Goal: Information Seeking & Learning: Learn about a topic

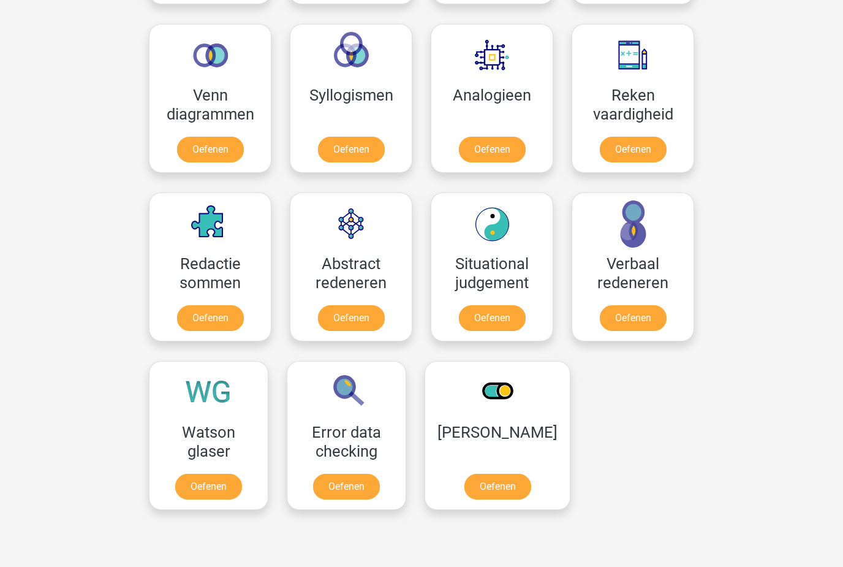
scroll to position [729, 0]
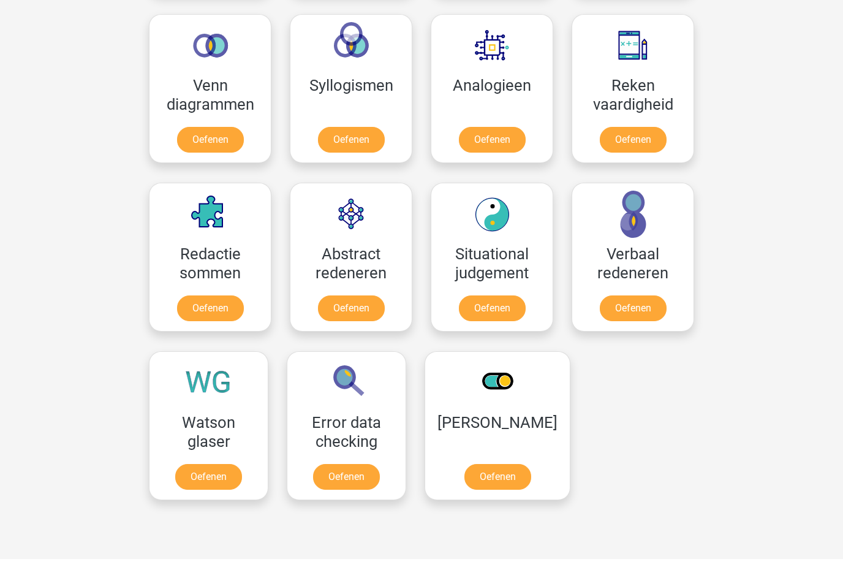
click at [650, 321] on link "Oefenen" at bounding box center [633, 308] width 67 height 26
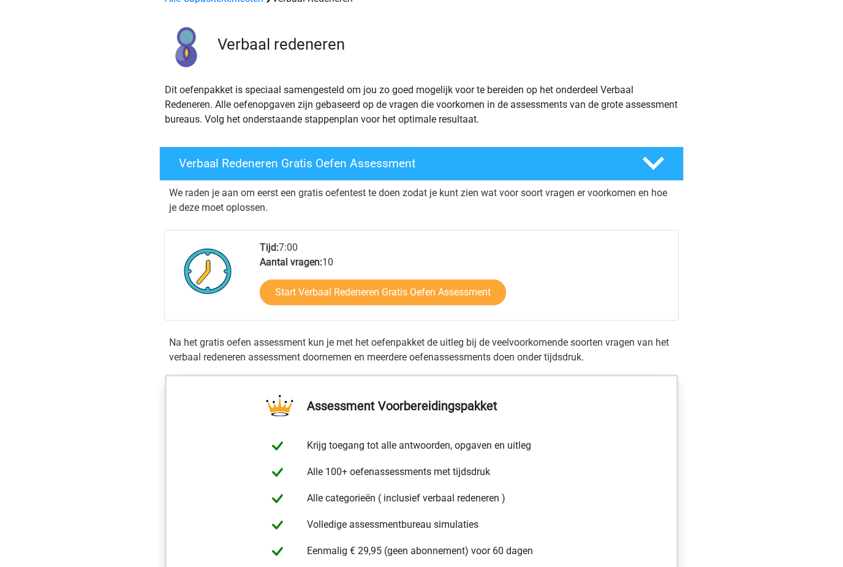
scroll to position [70, 0]
click at [322, 280] on link "Start Verbaal Redeneren Gratis Oefen Assessment" at bounding box center [383, 292] width 246 height 26
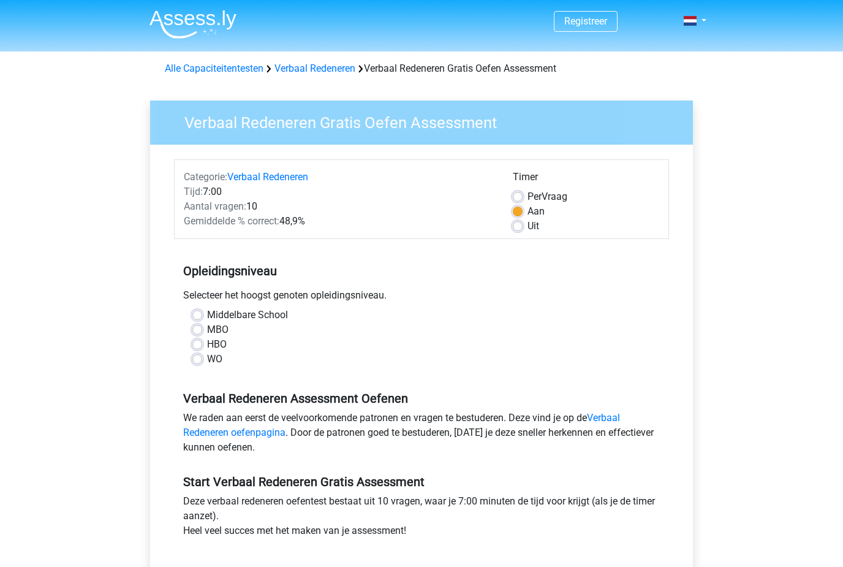
click at [207, 311] on label "Middelbare School" at bounding box center [247, 315] width 81 height 15
click at [202, 311] on input "Middelbare School" at bounding box center [197, 314] width 10 height 12
radio input "true"
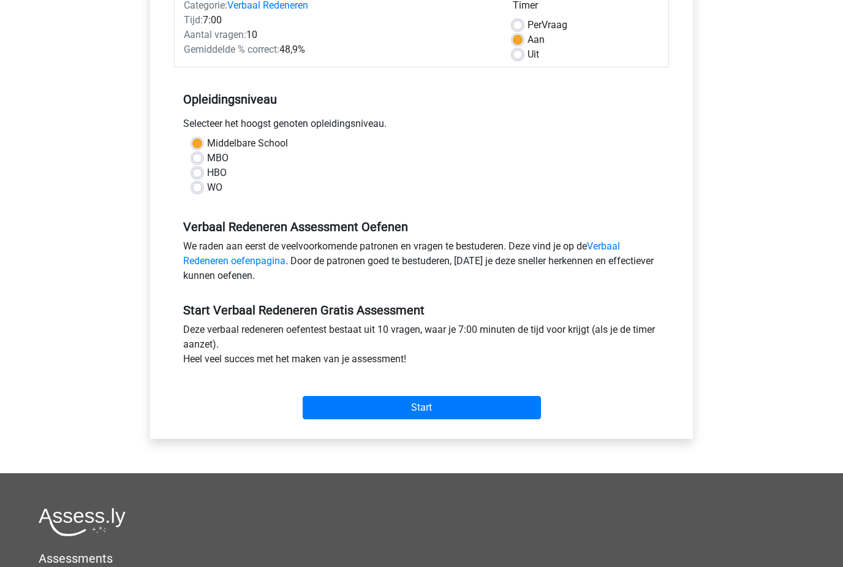
scroll to position [172, 0]
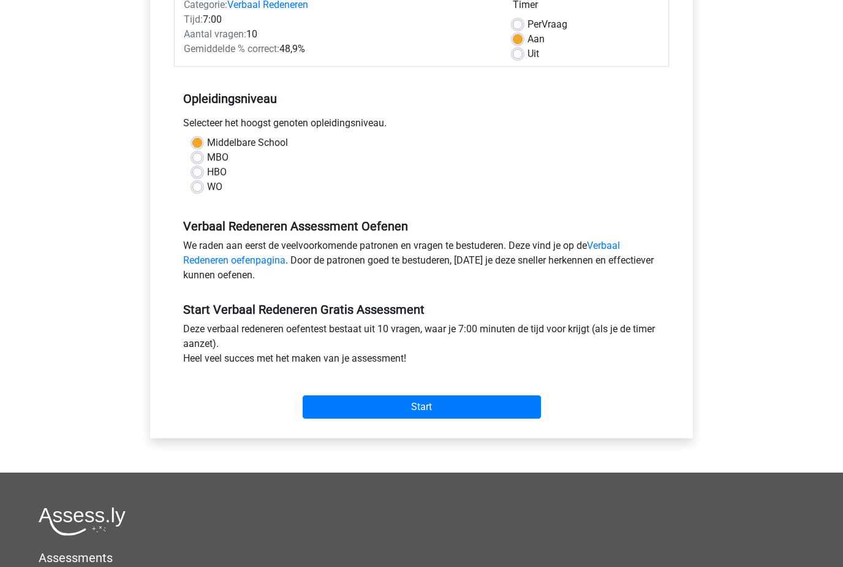
click at [410, 419] on input "Start" at bounding box center [422, 406] width 238 height 23
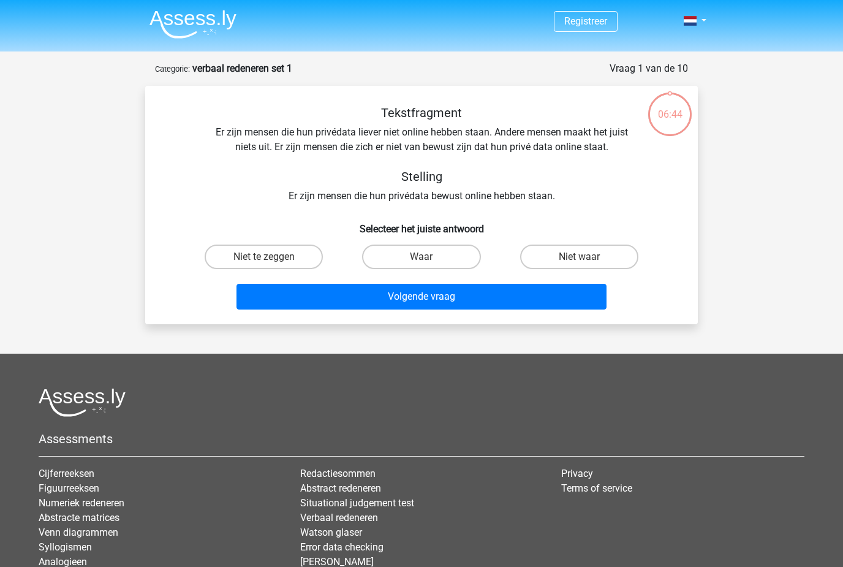
click at [237, 255] on label "Niet te zeggen" at bounding box center [264, 257] width 118 height 25
click at [264, 257] on input "Niet te zeggen" at bounding box center [268, 261] width 8 height 8
radio input "true"
click at [283, 306] on button "Volgende vraag" at bounding box center [422, 297] width 371 height 26
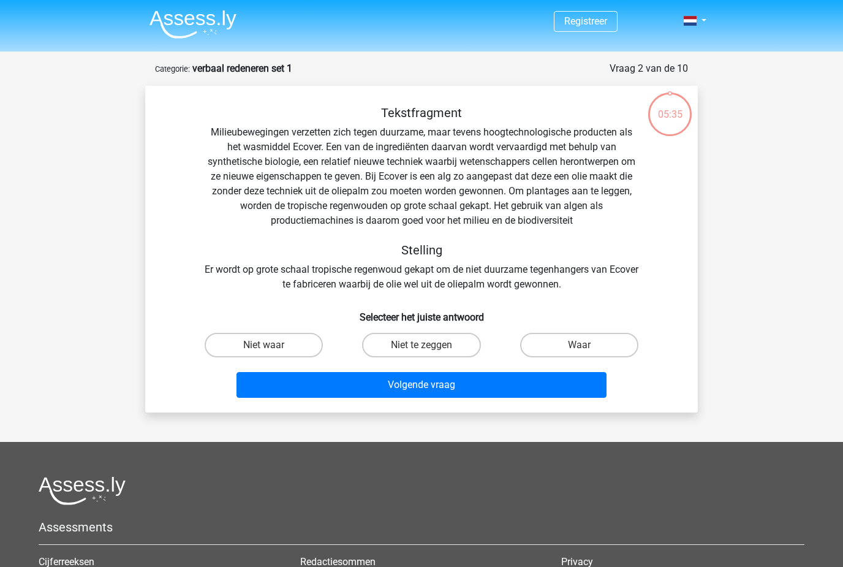
click at [271, 339] on label "Niet waar" at bounding box center [264, 345] width 118 height 25
click at [271, 345] on input "Niet waar" at bounding box center [268, 349] width 8 height 8
radio input "true"
click at [392, 387] on button "Volgende vraag" at bounding box center [422, 385] width 371 height 26
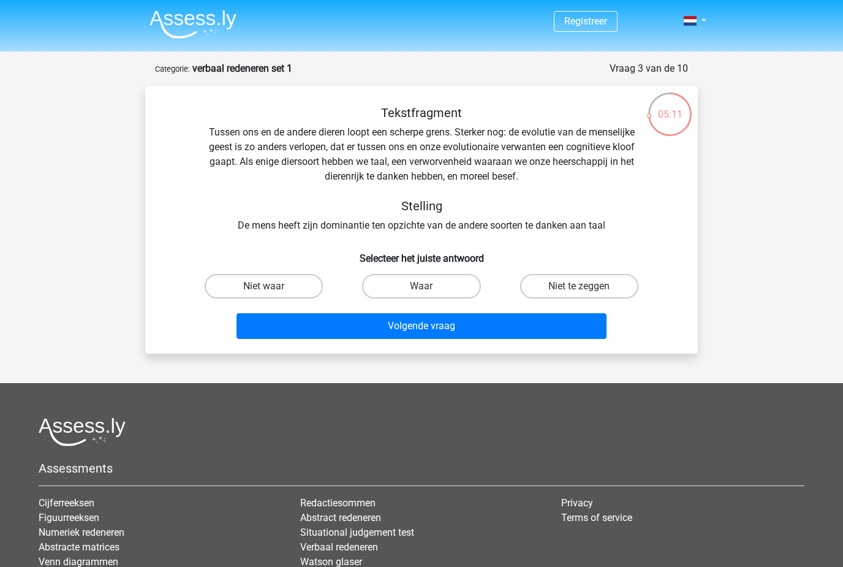
click at [565, 293] on label "Niet te zeggen" at bounding box center [579, 286] width 118 height 25
click at [579, 293] on input "Niet te zeggen" at bounding box center [583, 290] width 8 height 8
radio input "true"
click at [414, 329] on button "Volgende vraag" at bounding box center [422, 326] width 371 height 26
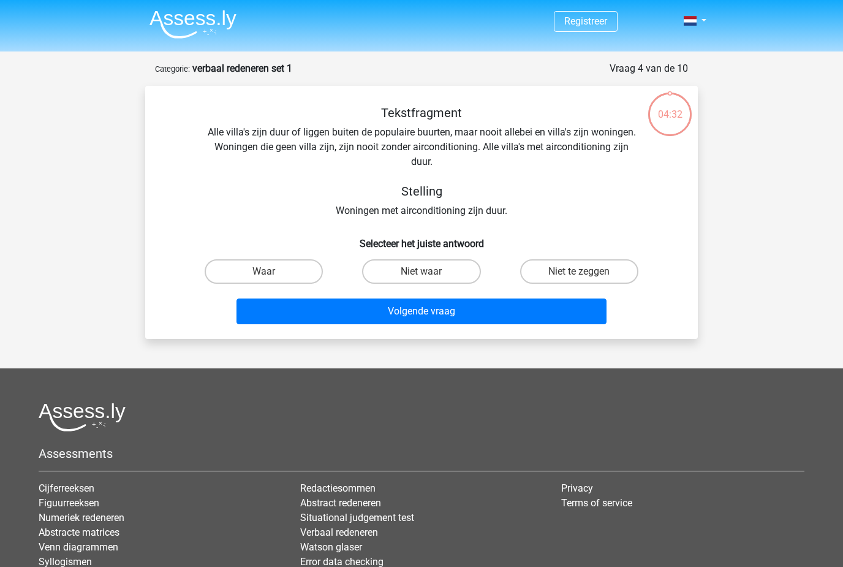
click at [582, 268] on label "Niet te zeggen" at bounding box center [579, 271] width 118 height 25
click at [582, 272] on input "Niet te zeggen" at bounding box center [583, 276] width 8 height 8
radio input "true"
click at [436, 279] on label "Niet waar" at bounding box center [421, 271] width 118 height 25
click at [430, 279] on input "Niet waar" at bounding box center [426, 276] width 8 height 8
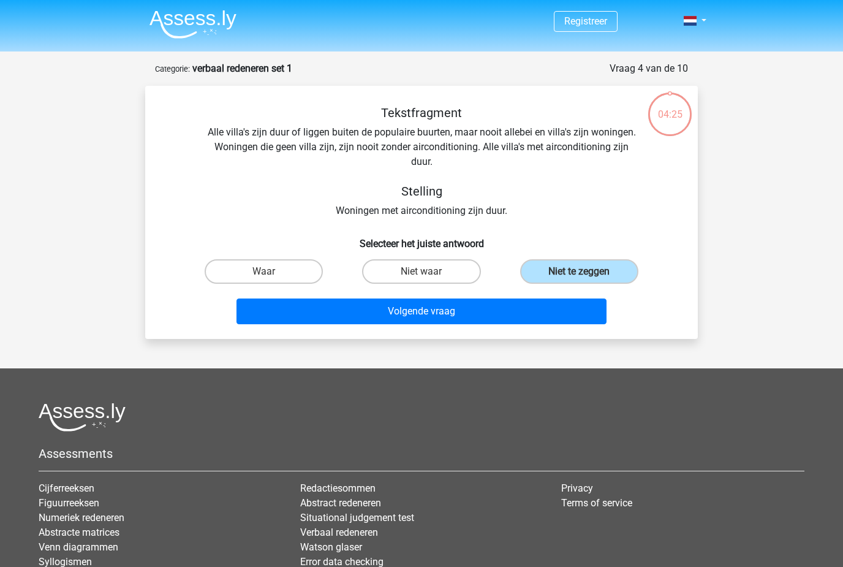
radio input "true"
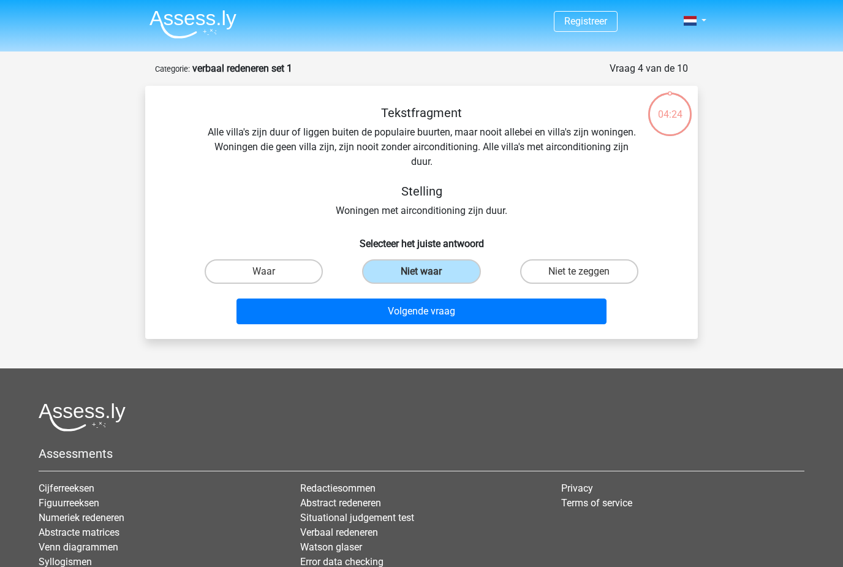
click at [458, 306] on button "Volgende vraag" at bounding box center [422, 311] width 371 height 26
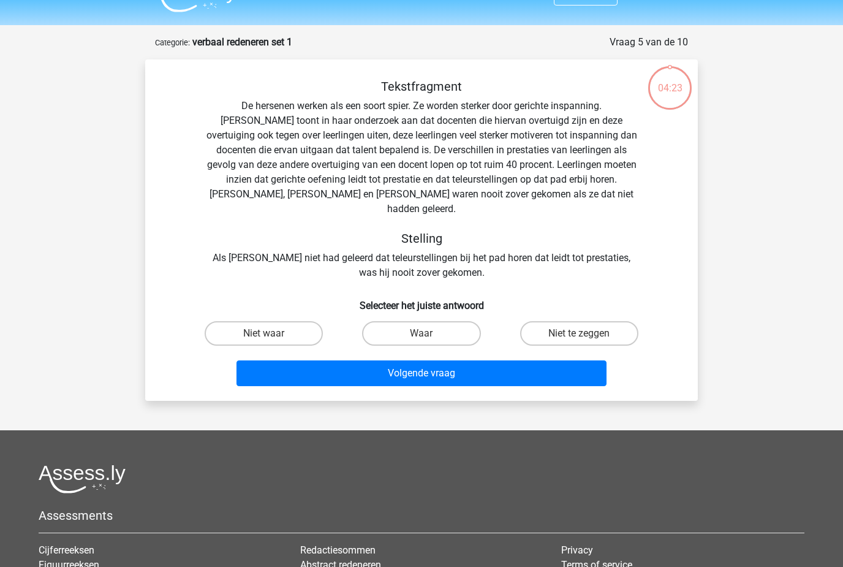
scroll to position [61, 0]
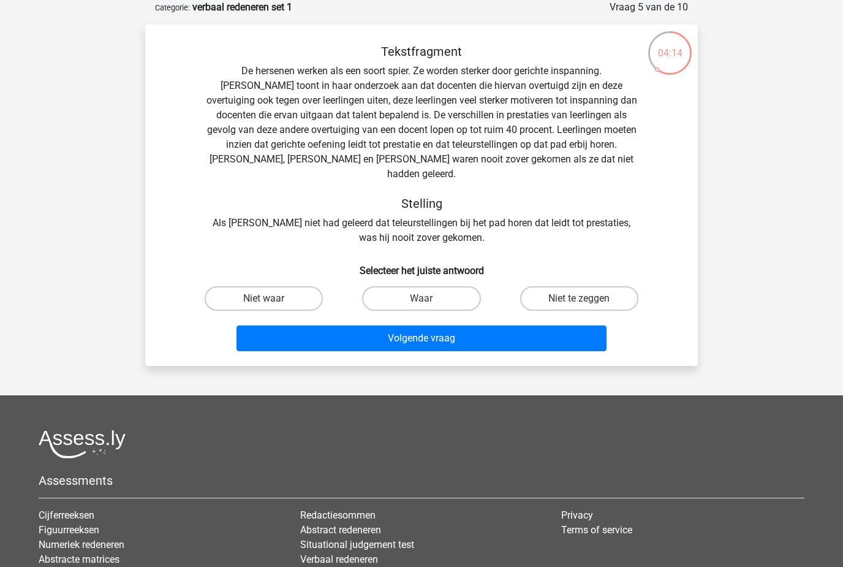
click at [426, 298] on input "Waar" at bounding box center [426, 302] width 8 height 8
radio input "true"
click at [454, 326] on button "Volgende vraag" at bounding box center [422, 338] width 371 height 26
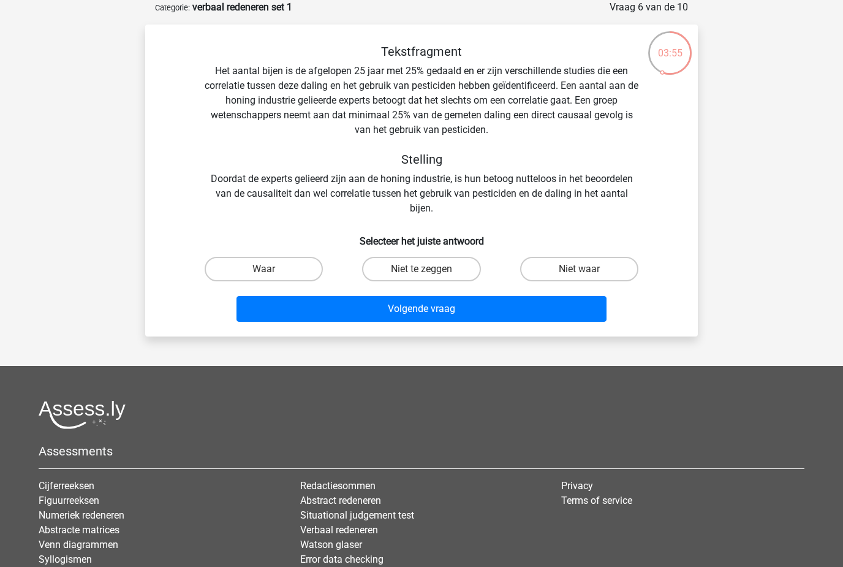
click at [601, 227] on h6 "Selecteer het juiste antwoord" at bounding box center [422, 236] width 514 height 21
click at [447, 281] on label "Niet te zeggen" at bounding box center [421, 269] width 118 height 25
click at [430, 277] on input "Niet te zeggen" at bounding box center [426, 273] width 8 height 8
radio input "true"
click at [460, 303] on button "Volgende vraag" at bounding box center [422, 309] width 371 height 26
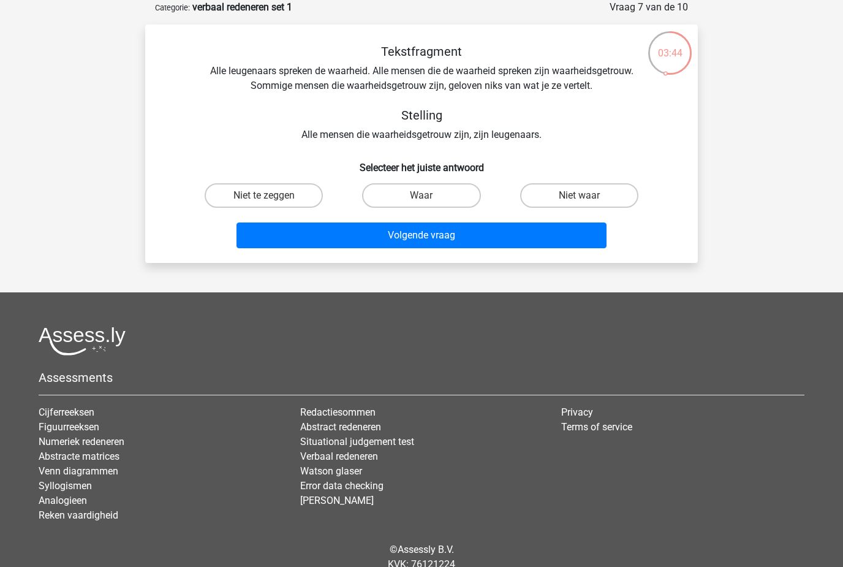
click at [562, 192] on label "Niet waar" at bounding box center [579, 195] width 118 height 25
click at [579, 196] on input "Niet waar" at bounding box center [583, 200] width 8 height 8
radio input "true"
click at [509, 238] on button "Volgende vraag" at bounding box center [422, 235] width 371 height 26
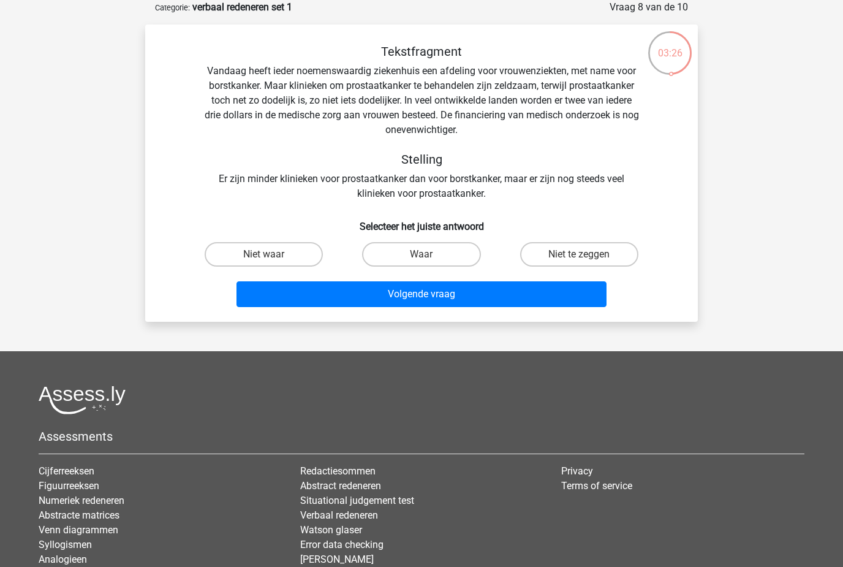
click at [568, 264] on label "Niet te zeggen" at bounding box center [579, 254] width 118 height 25
click at [579, 262] on input "Niet te zeggen" at bounding box center [583, 258] width 8 height 8
radio input "true"
click at [291, 243] on label "Niet waar" at bounding box center [264, 254] width 118 height 25
click at [272, 254] on input "Niet waar" at bounding box center [268, 258] width 8 height 8
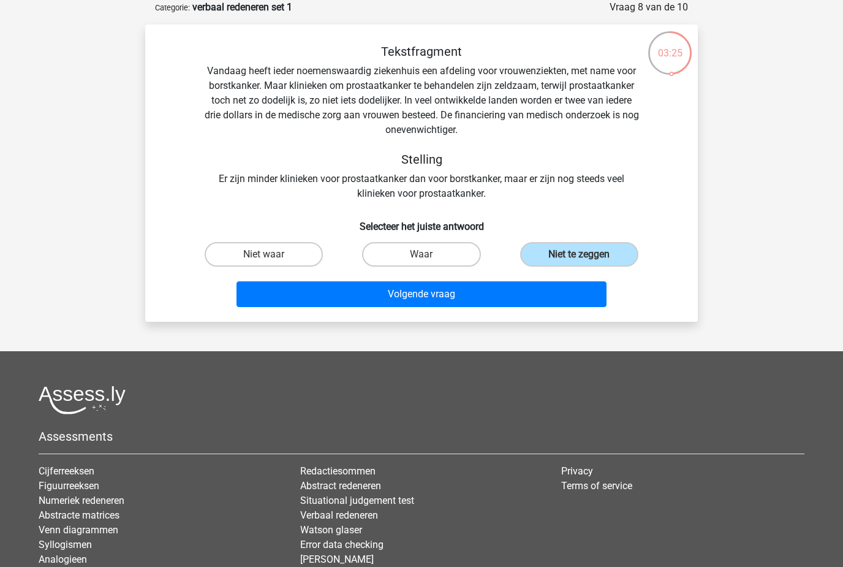
radio input "true"
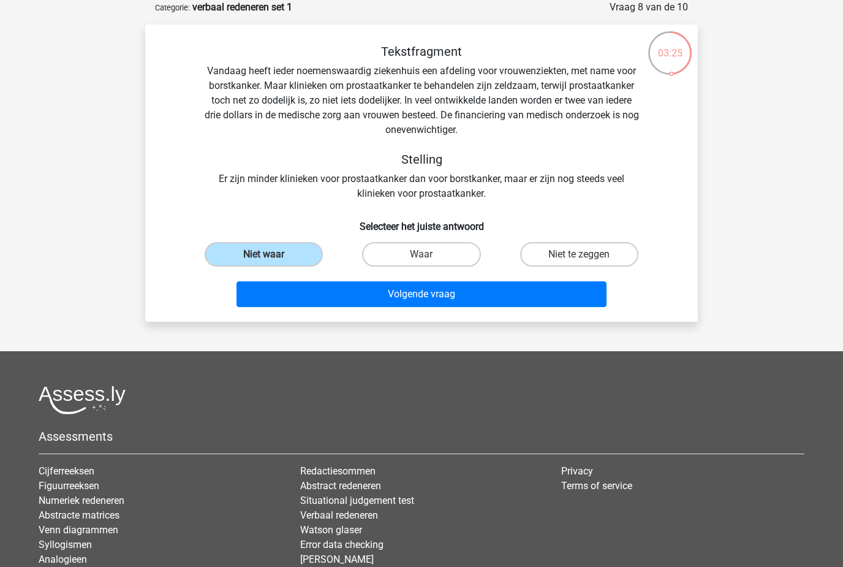
click at [275, 259] on label "Niet waar" at bounding box center [264, 254] width 118 height 25
click at [272, 259] on input "Niet waar" at bounding box center [268, 258] width 8 height 8
click at [433, 293] on button "Volgende vraag" at bounding box center [422, 294] width 371 height 26
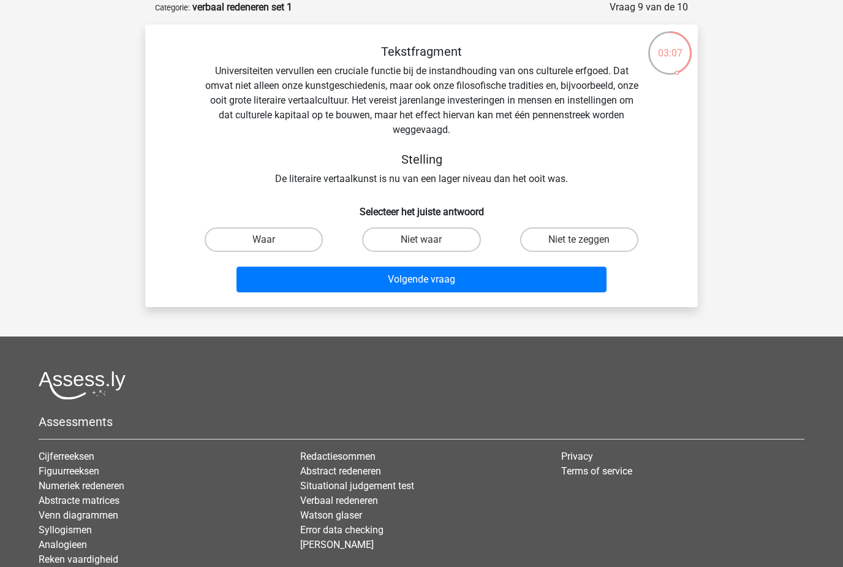
click at [403, 250] on label "Niet waar" at bounding box center [421, 239] width 118 height 25
click at [422, 248] on input "Niet waar" at bounding box center [426, 244] width 8 height 8
radio input "true"
click at [410, 248] on label "Niet waar" at bounding box center [421, 239] width 118 height 25
click at [422, 248] on input "Niet waar" at bounding box center [426, 244] width 8 height 8
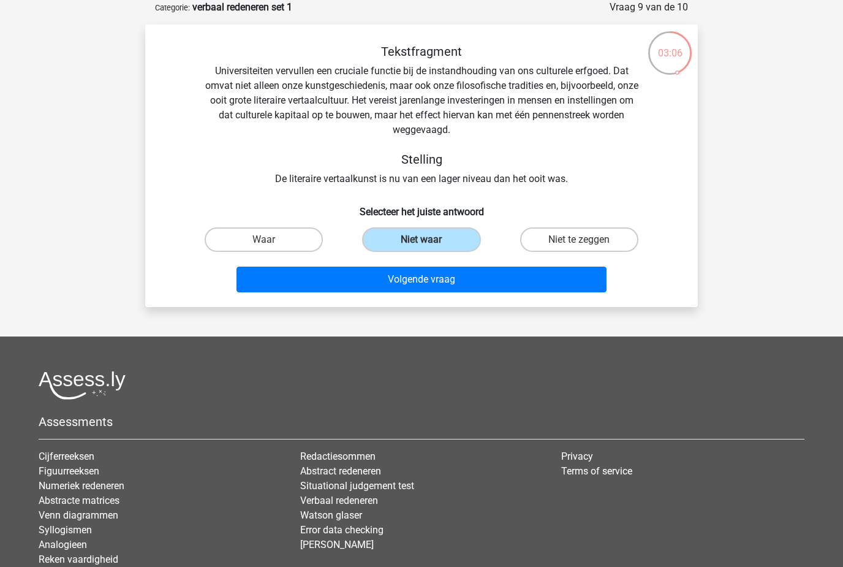
click at [438, 287] on button "Volgende vraag" at bounding box center [422, 280] width 371 height 26
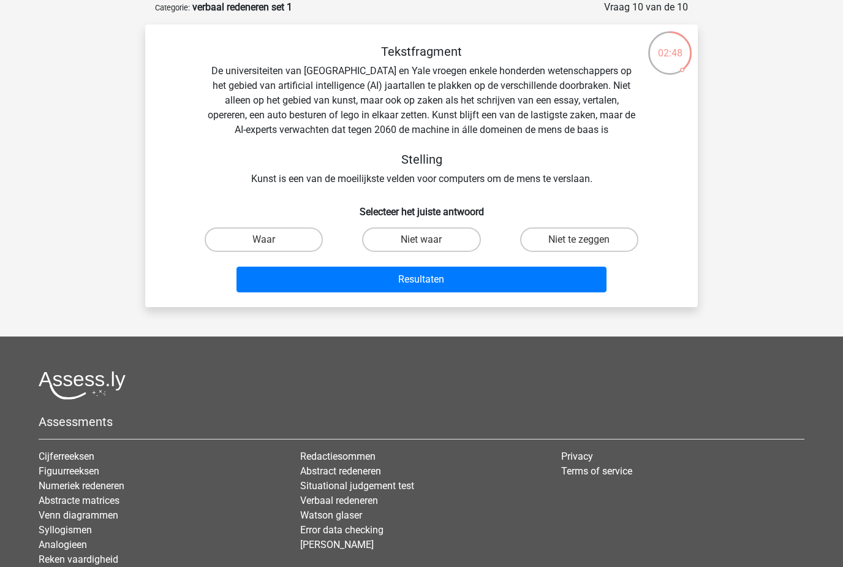
click at [591, 245] on label "Niet te zeggen" at bounding box center [579, 239] width 118 height 25
click at [587, 245] on input "Niet te zeggen" at bounding box center [583, 244] width 8 height 8
radio input "true"
click at [544, 288] on button "Resultaten" at bounding box center [422, 280] width 371 height 26
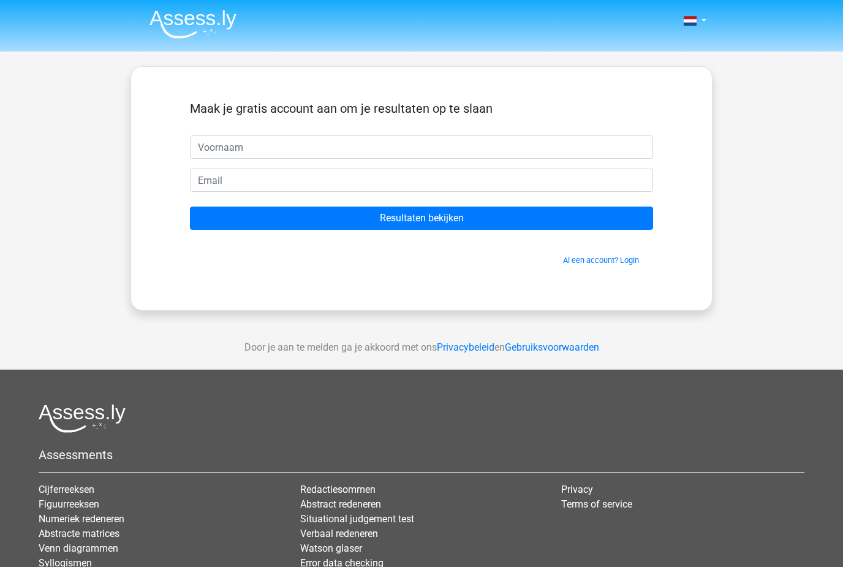
click at [490, 148] on input "text" at bounding box center [421, 146] width 463 height 23
click at [411, 229] on input "Resultaten bekijken" at bounding box center [421, 218] width 463 height 23
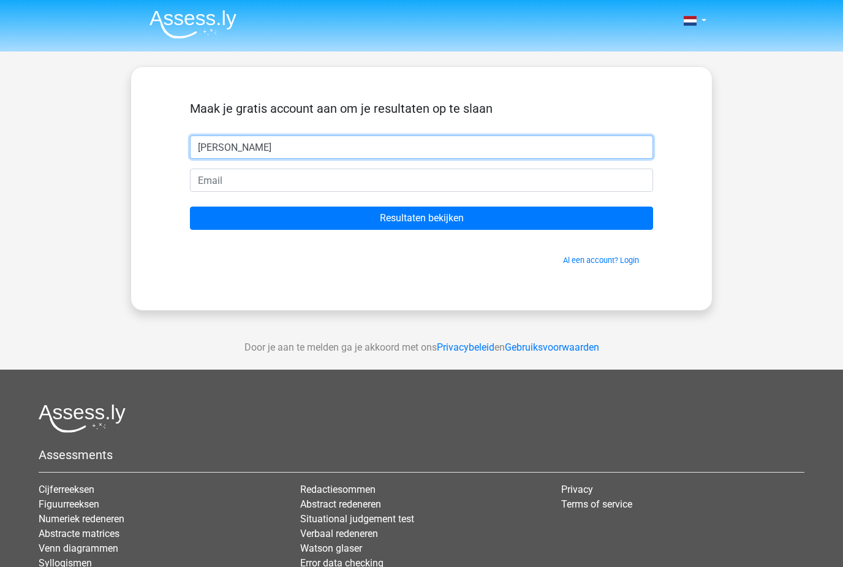
type input "Alexander"
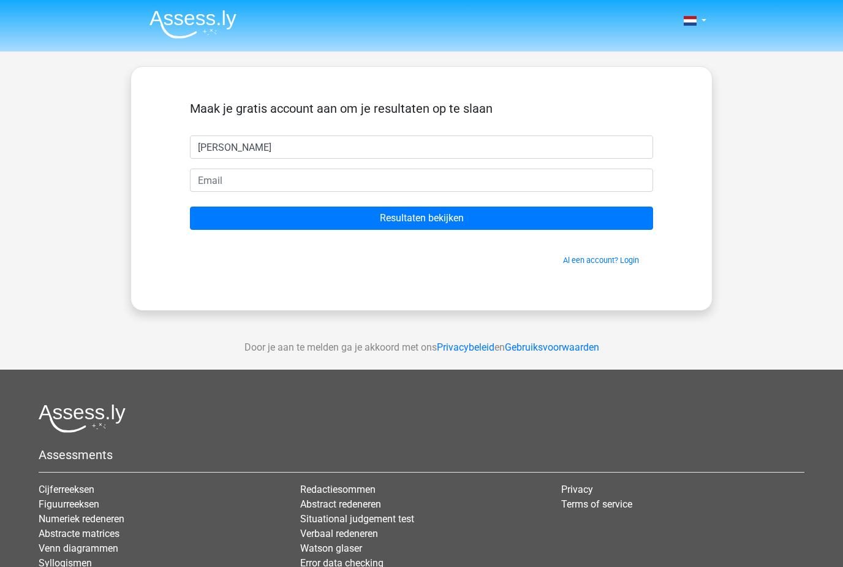
click at [233, 210] on input "Resultaten bekijken" at bounding box center [421, 218] width 463 height 23
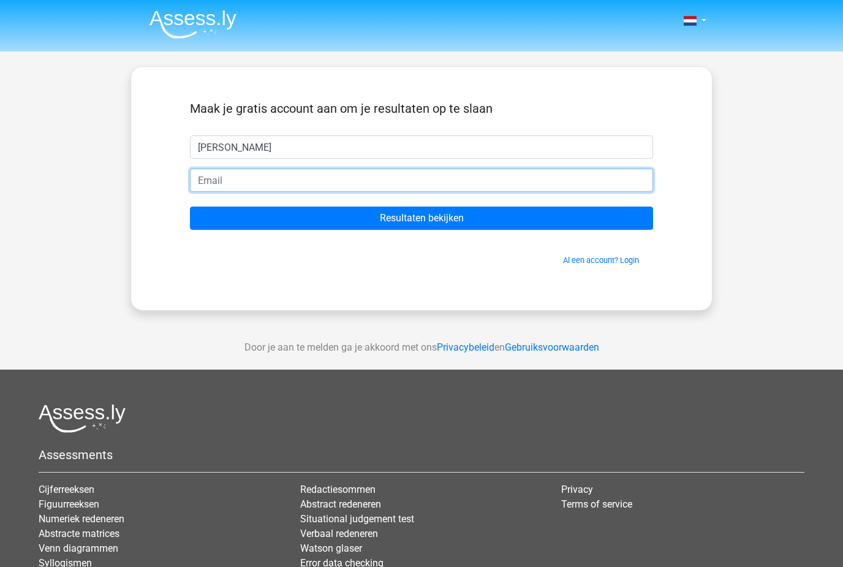
click at [226, 188] on input "email" at bounding box center [421, 180] width 463 height 23
type input "[EMAIL_ADDRESS][DOMAIN_NAME]"
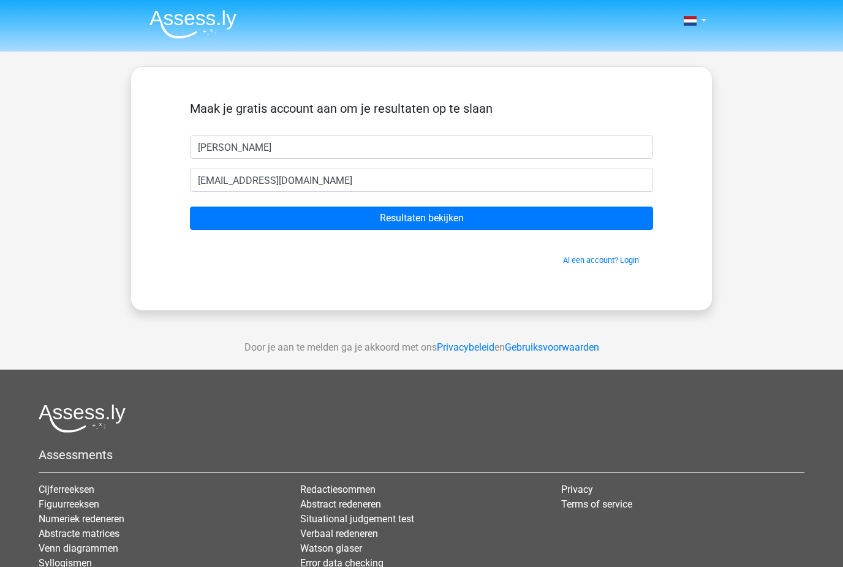
click at [270, 216] on input "Resultaten bekijken" at bounding box center [421, 218] width 463 height 23
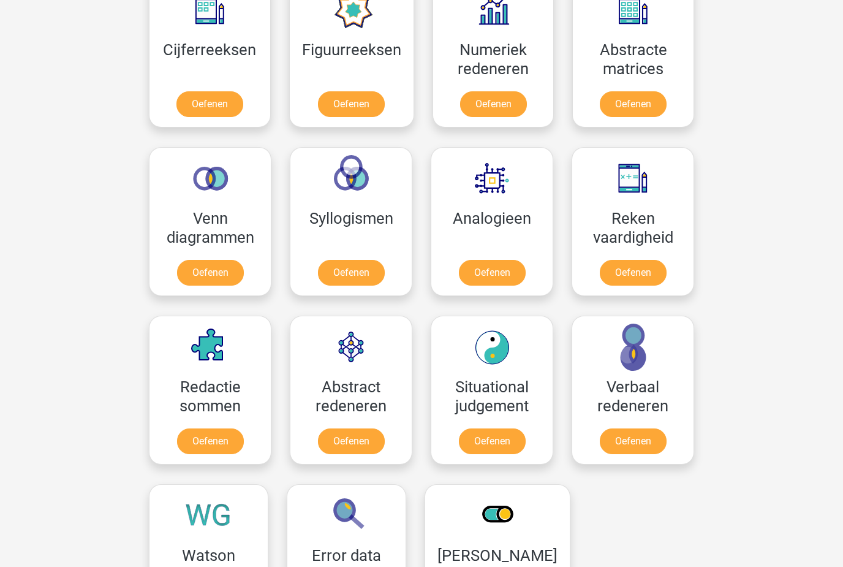
scroll to position [595, 0]
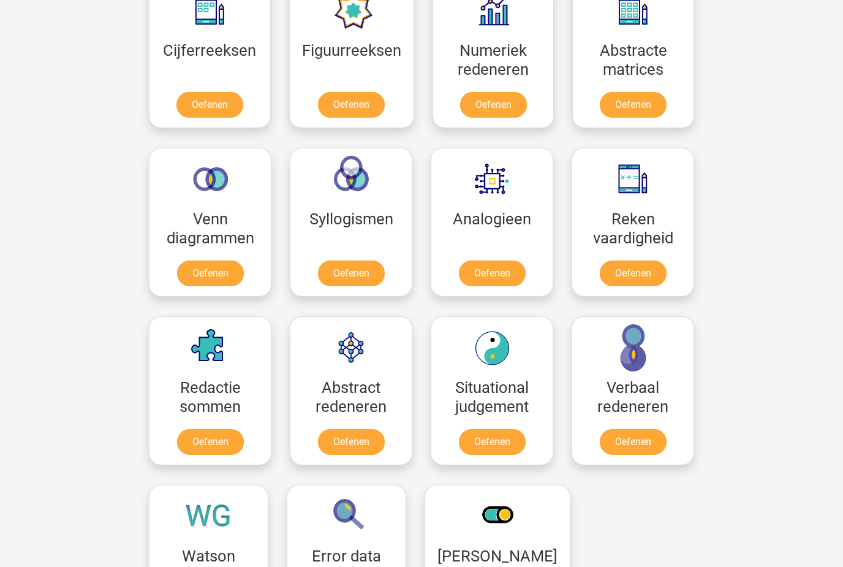
click at [636, 278] on link "Oefenen" at bounding box center [633, 274] width 67 height 26
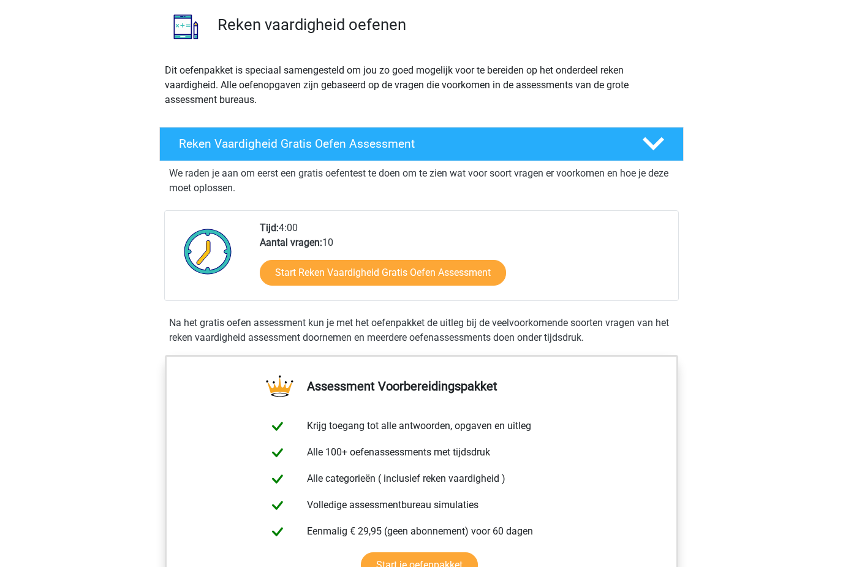
scroll to position [97, 0]
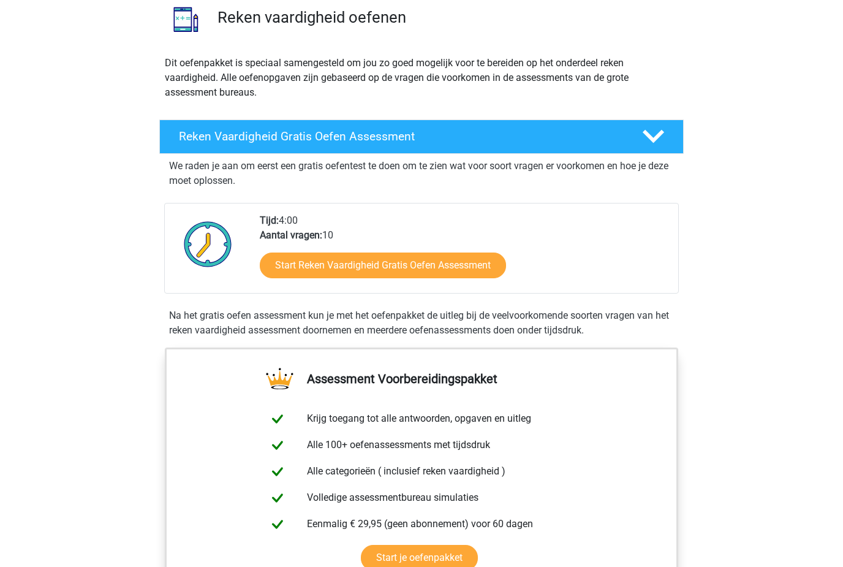
click at [480, 275] on link "Start Reken Vaardigheid Gratis Oefen Assessment" at bounding box center [383, 266] width 246 height 26
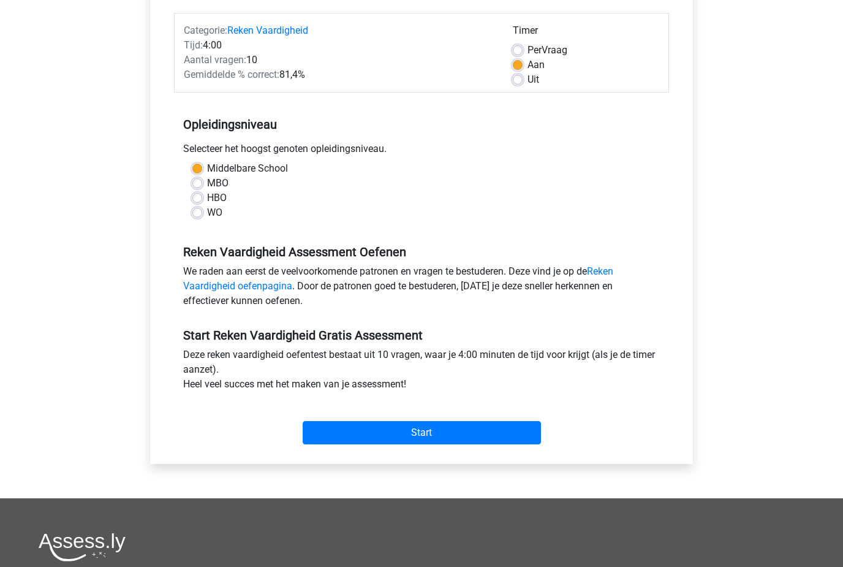
scroll to position [146, 0]
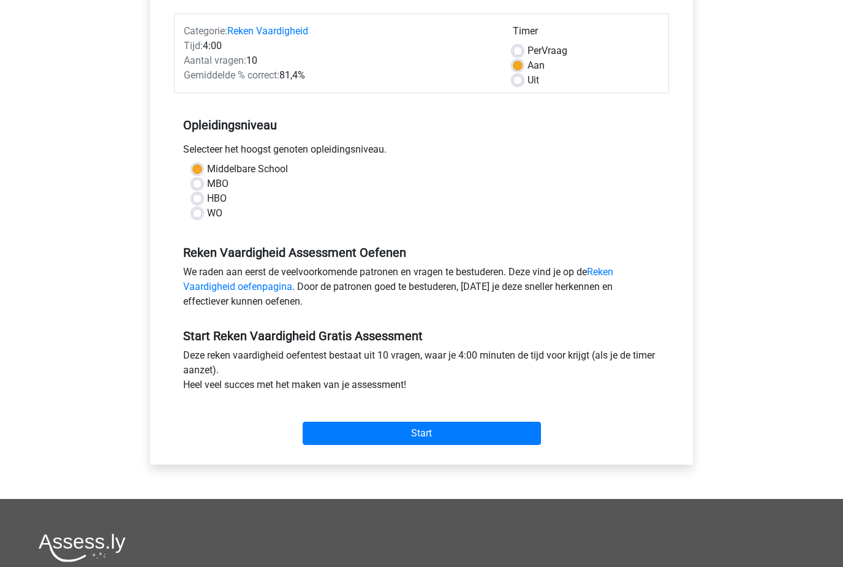
click at [454, 431] on input "Start" at bounding box center [422, 433] width 238 height 23
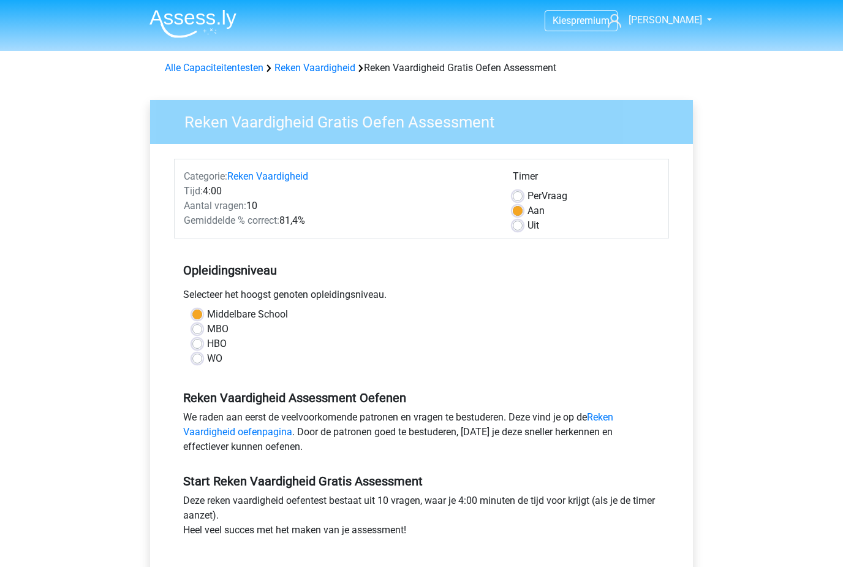
scroll to position [0, 0]
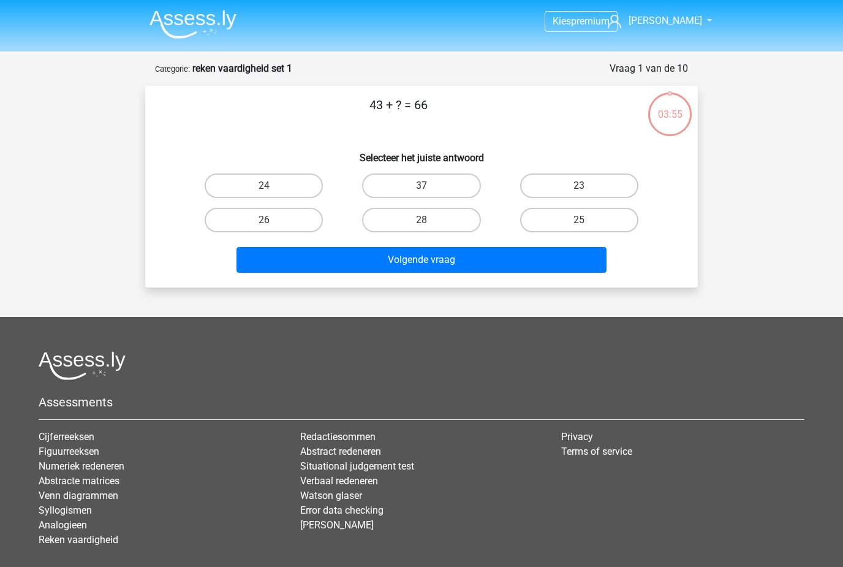
click at [583, 186] on input "23" at bounding box center [583, 190] width 8 height 8
radio input "true"
click at [515, 262] on button "Volgende vraag" at bounding box center [422, 260] width 371 height 26
click at [587, 222] on input "5" at bounding box center [583, 224] width 8 height 8
radio input "true"
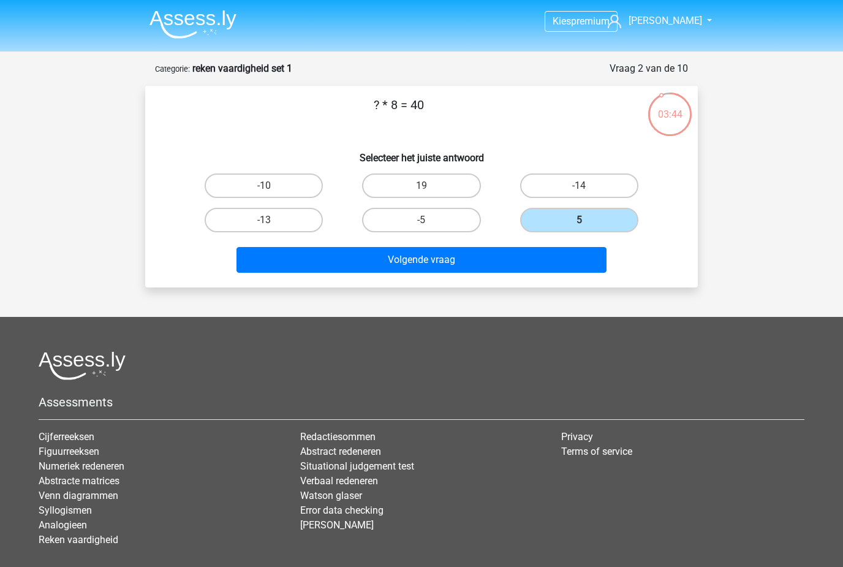
click at [522, 266] on button "Volgende vraag" at bounding box center [422, 260] width 371 height 26
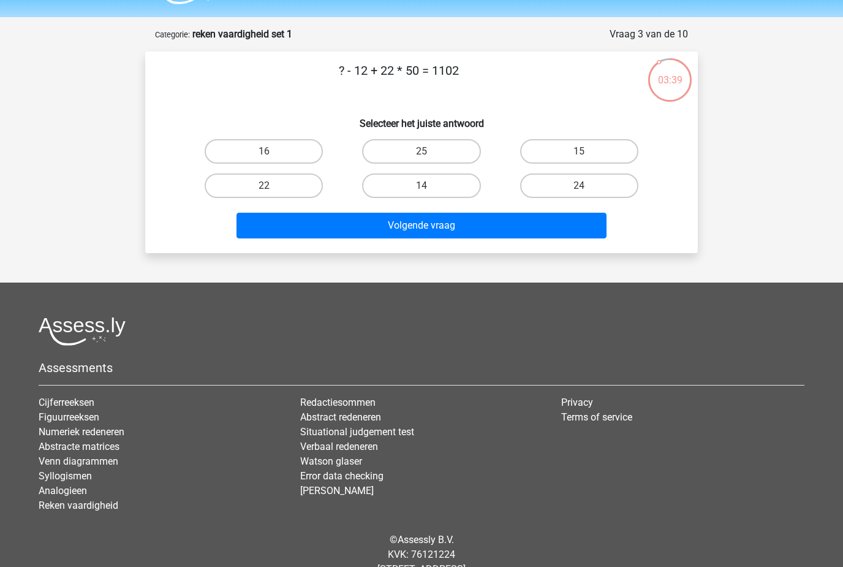
scroll to position [28, 0]
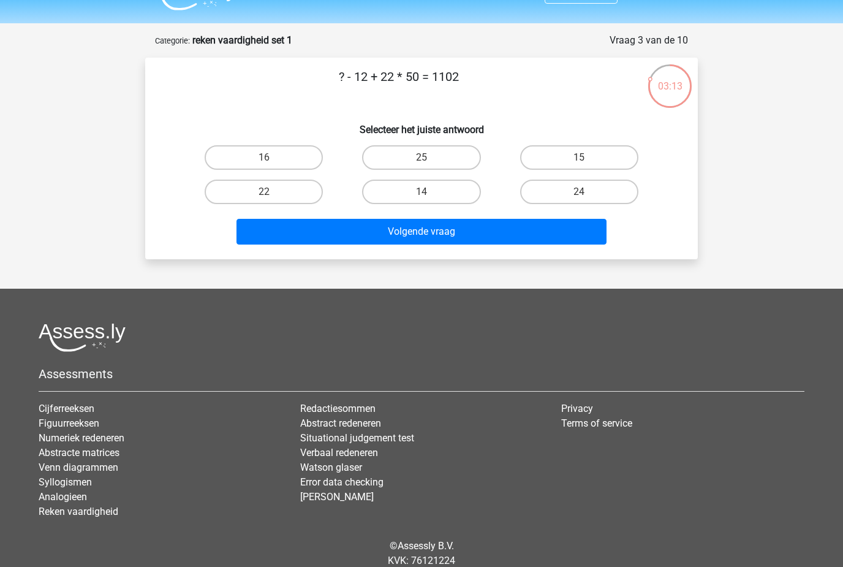
click at [590, 167] on label "15" at bounding box center [579, 157] width 118 height 25
click at [587, 165] on input "15" at bounding box center [583, 162] width 8 height 8
radio input "true"
click at [508, 235] on button "Volgende vraag" at bounding box center [422, 232] width 371 height 26
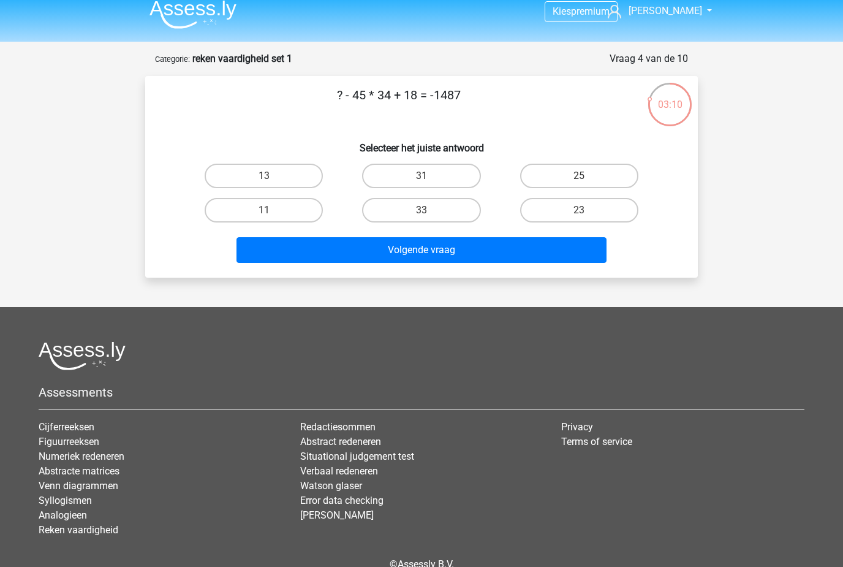
scroll to position [10, 0]
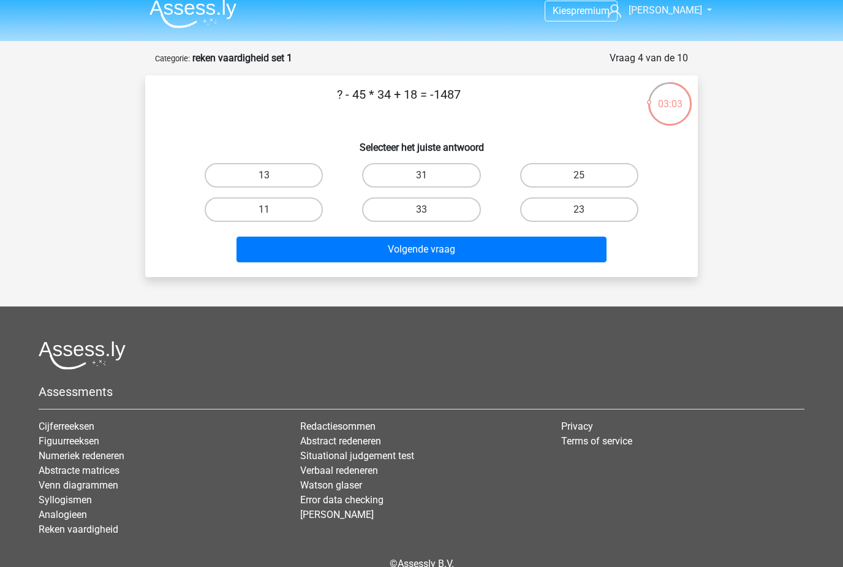
click at [449, 219] on label "33" at bounding box center [421, 209] width 118 height 25
click at [430, 218] on input "33" at bounding box center [426, 214] width 8 height 8
radio input "true"
click at [455, 247] on button "Volgende vraag" at bounding box center [422, 250] width 371 height 26
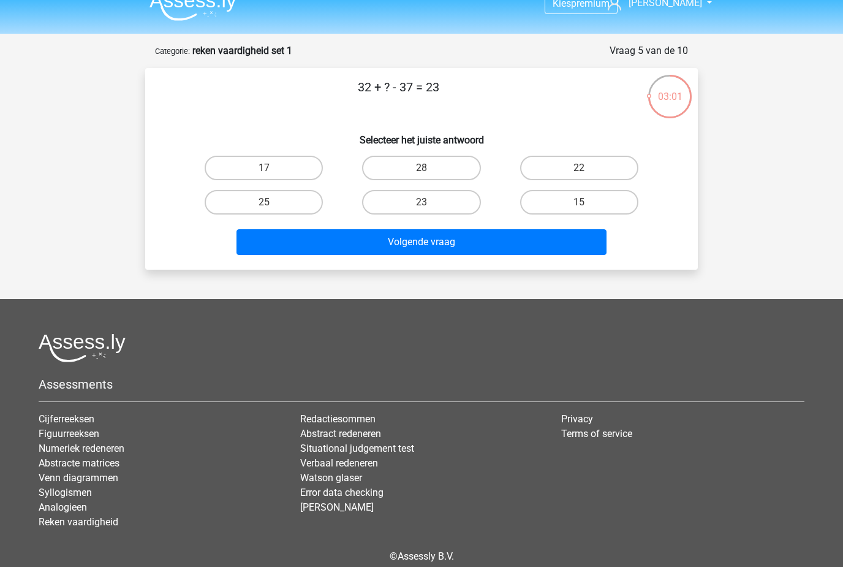
scroll to position [0, 0]
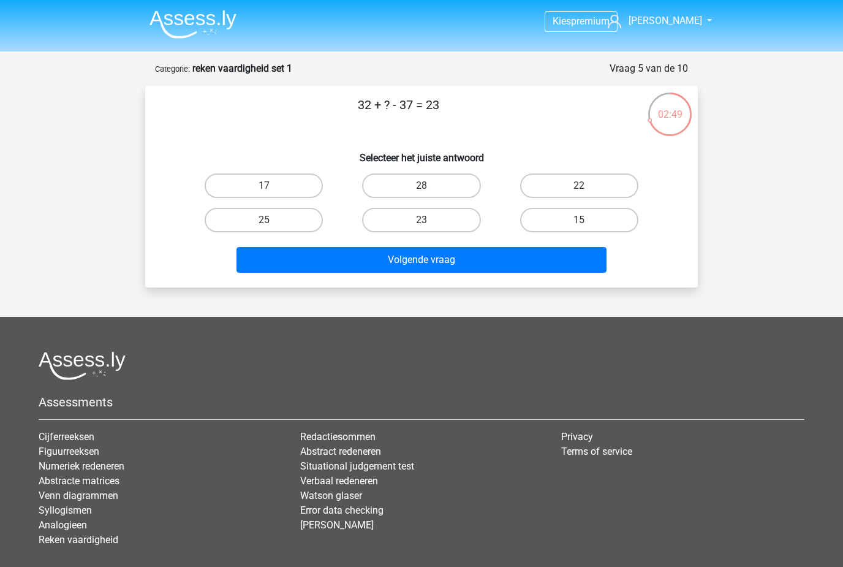
click at [443, 182] on label "28" at bounding box center [421, 185] width 118 height 25
click at [430, 186] on input "28" at bounding box center [426, 190] width 8 height 8
radio input "true"
click at [451, 260] on button "Volgende vraag" at bounding box center [422, 260] width 371 height 26
click at [569, 217] on label "9" at bounding box center [579, 220] width 118 height 25
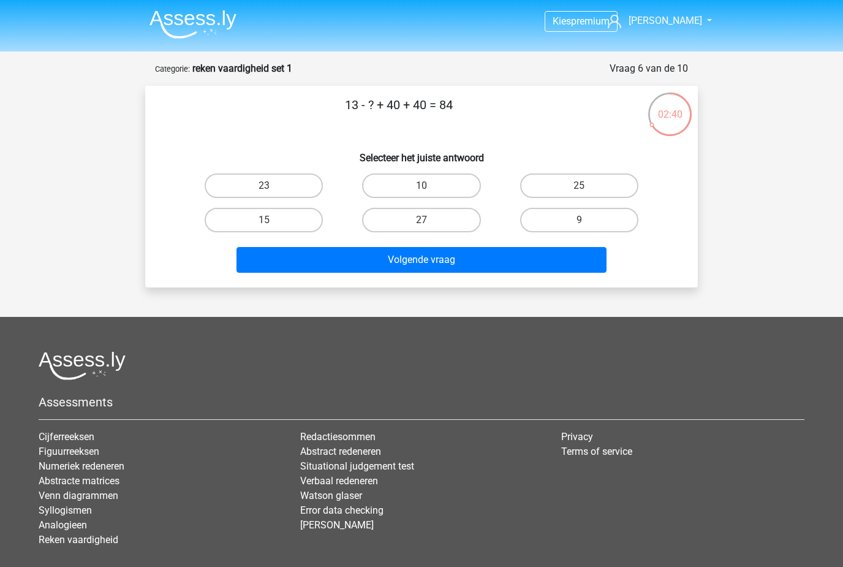
click at [579, 220] on input "9" at bounding box center [583, 224] width 8 height 8
radio input "true"
click at [487, 258] on button "Volgende vraag" at bounding box center [422, 260] width 371 height 26
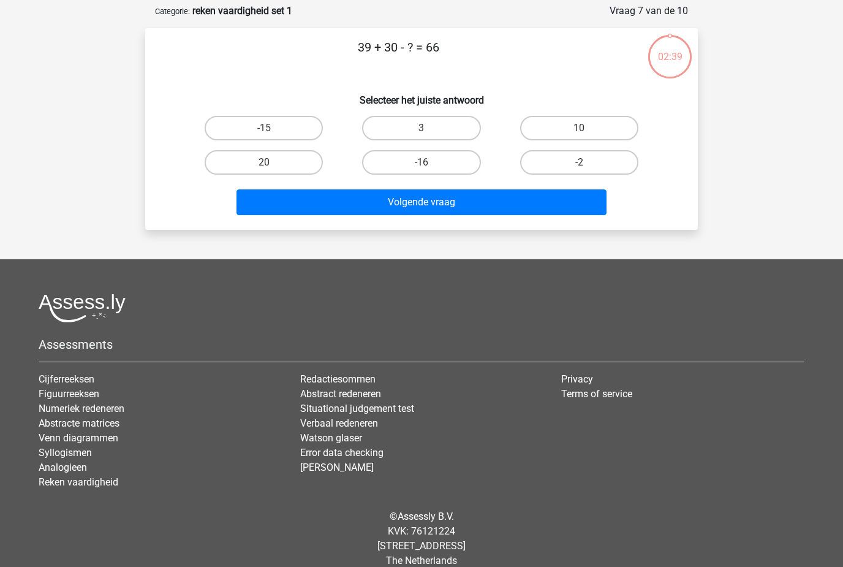
scroll to position [61, 0]
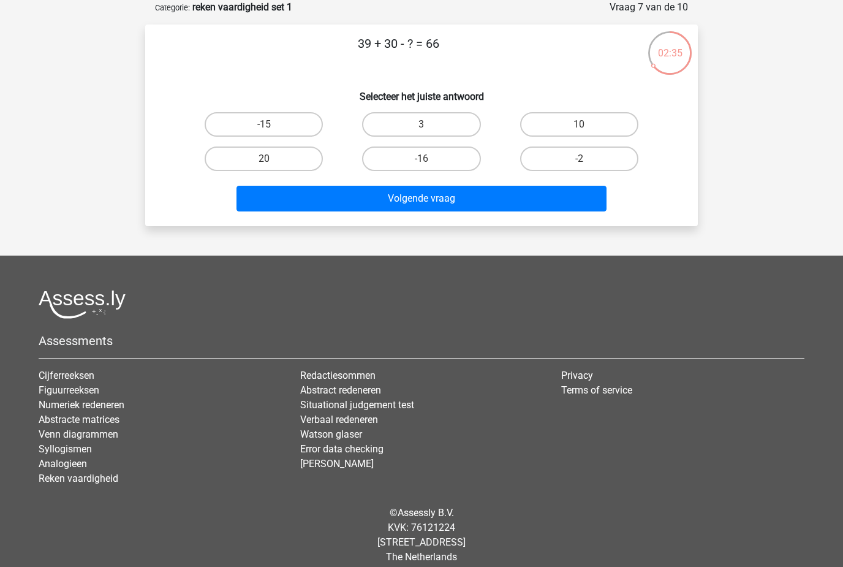
click at [442, 130] on label "3" at bounding box center [421, 124] width 118 height 25
click at [430, 130] on input "3" at bounding box center [426, 128] width 8 height 8
radio input "true"
click at [471, 201] on button "Volgende vraag" at bounding box center [422, 199] width 371 height 26
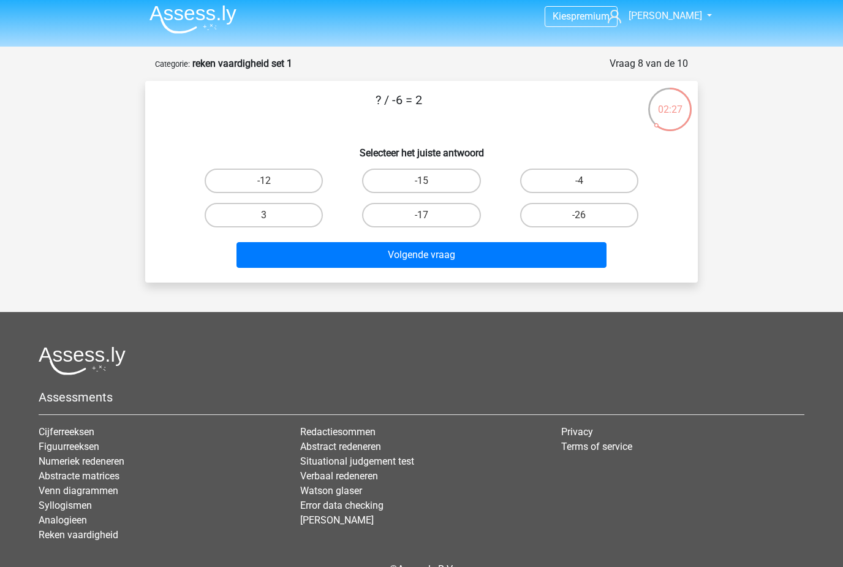
scroll to position [0, 0]
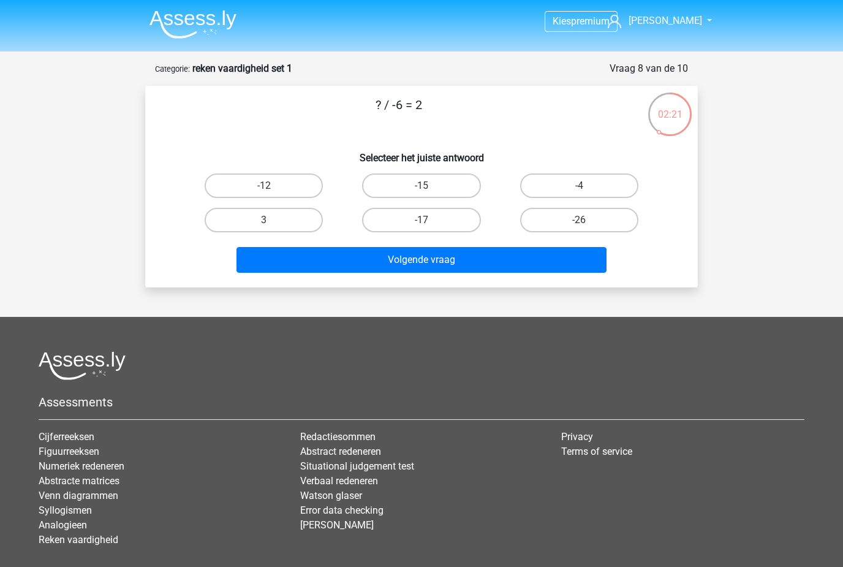
click at [579, 189] on input "-4" at bounding box center [583, 190] width 8 height 8
radio input "true"
click at [435, 259] on button "Volgende vraag" at bounding box center [422, 260] width 371 height 26
click at [577, 220] on label "22" at bounding box center [579, 220] width 118 height 25
click at [579, 220] on input "22" at bounding box center [583, 224] width 8 height 8
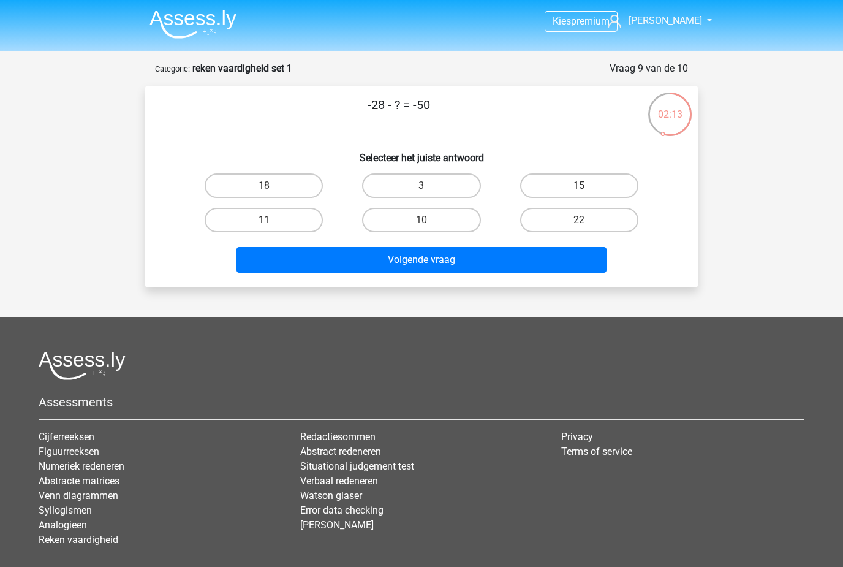
radio input "true"
click at [487, 272] on button "Volgende vraag" at bounding box center [422, 260] width 371 height 26
click at [439, 223] on label "48" at bounding box center [421, 220] width 118 height 25
click at [430, 223] on input "48" at bounding box center [426, 224] width 8 height 8
radio input "true"
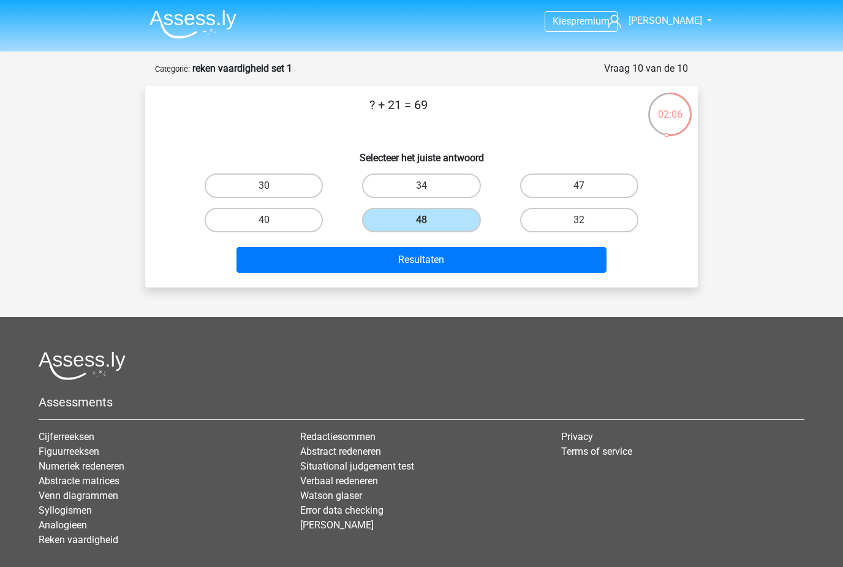
click at [447, 262] on button "Resultaten" at bounding box center [422, 260] width 371 height 26
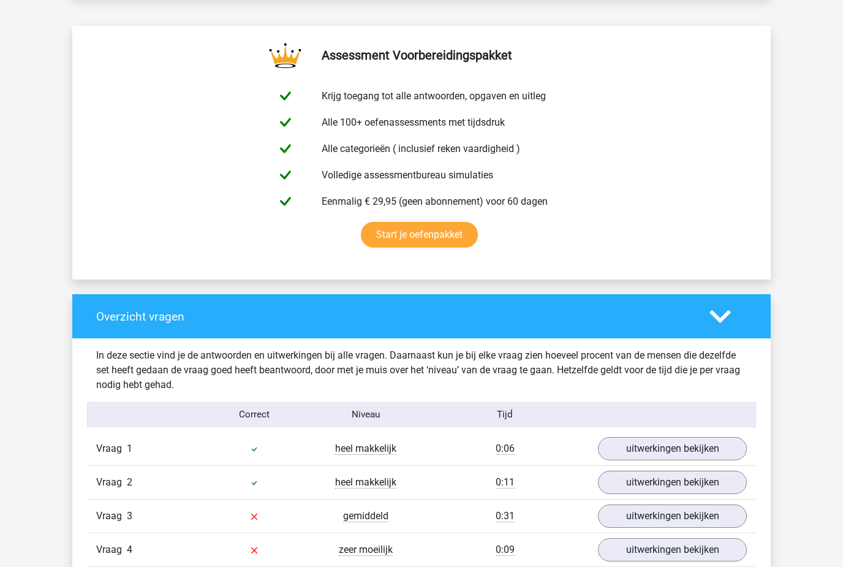
scroll to position [508, 0]
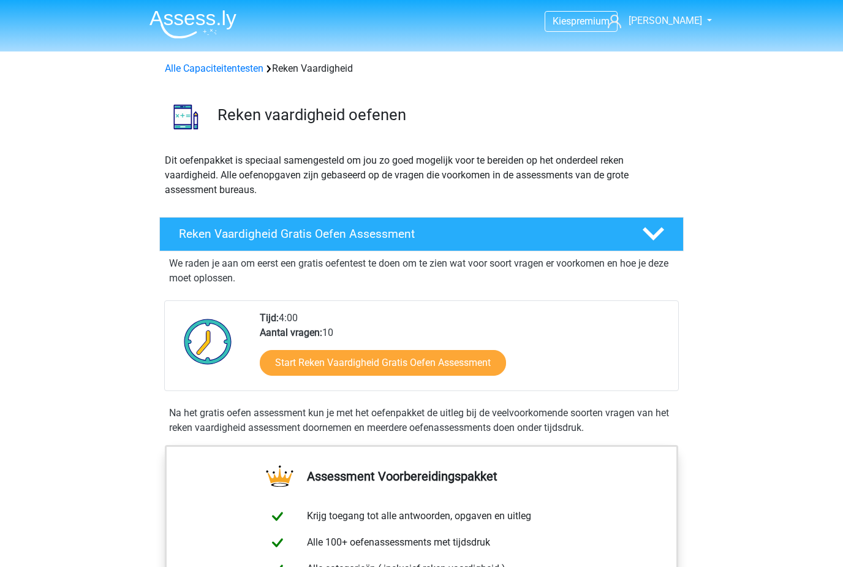
scroll to position [137, 0]
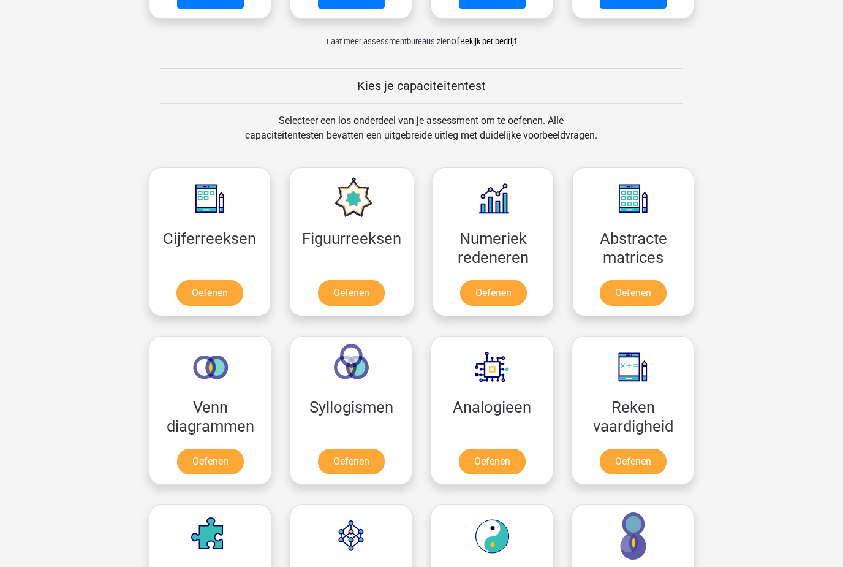
scroll to position [462, 0]
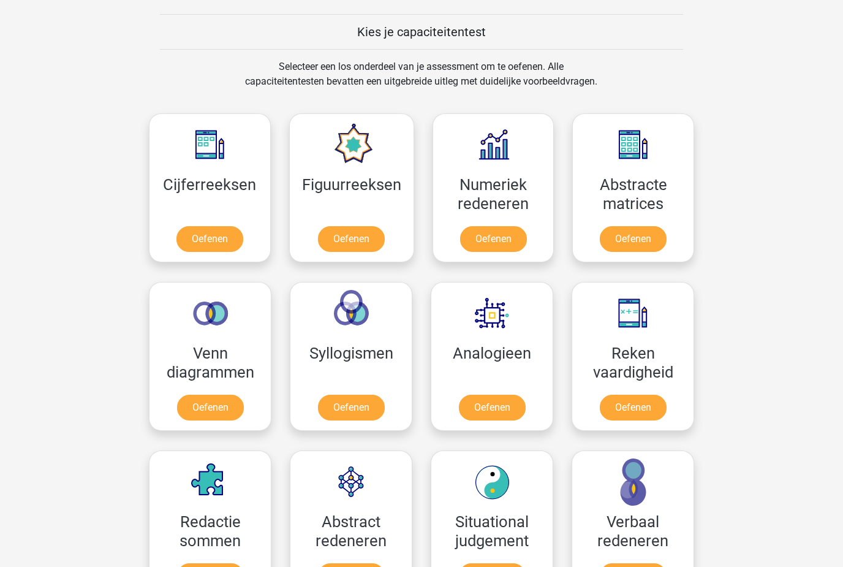
click at [190, 234] on link "Oefenen" at bounding box center [210, 239] width 67 height 26
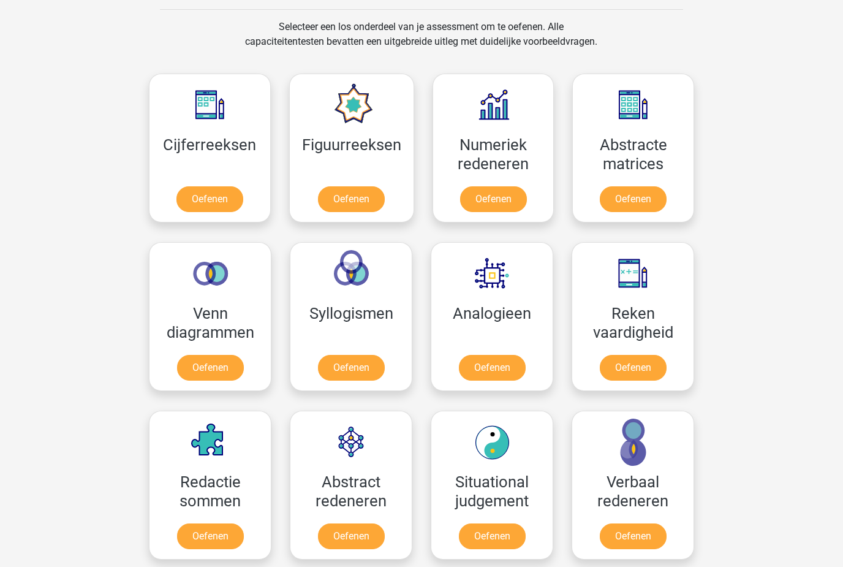
scroll to position [501, 0]
click at [343, 196] on link "Oefenen" at bounding box center [351, 199] width 67 height 26
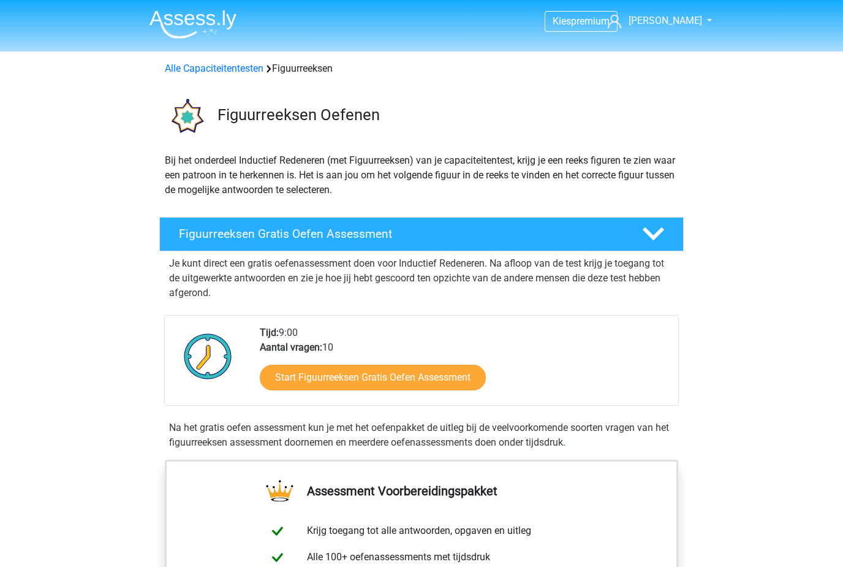
click at [287, 367] on link "Start Figuurreeksen Gratis Oefen Assessment" at bounding box center [373, 378] width 226 height 26
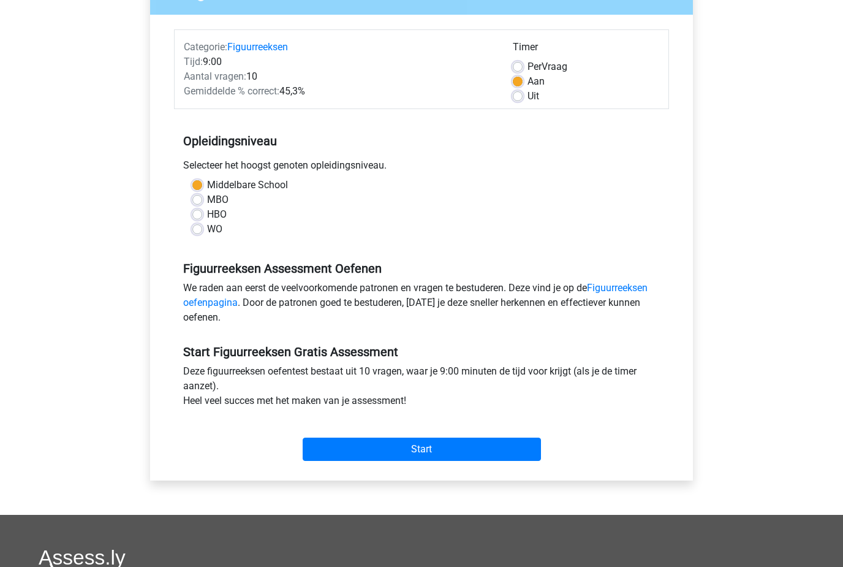
scroll to position [130, 0]
click at [381, 459] on input "Start" at bounding box center [422, 449] width 238 height 23
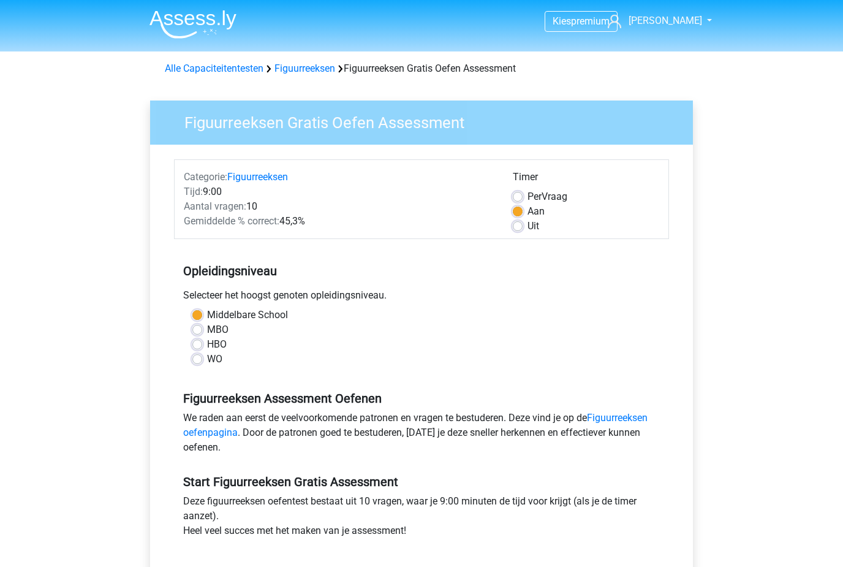
scroll to position [169, 0]
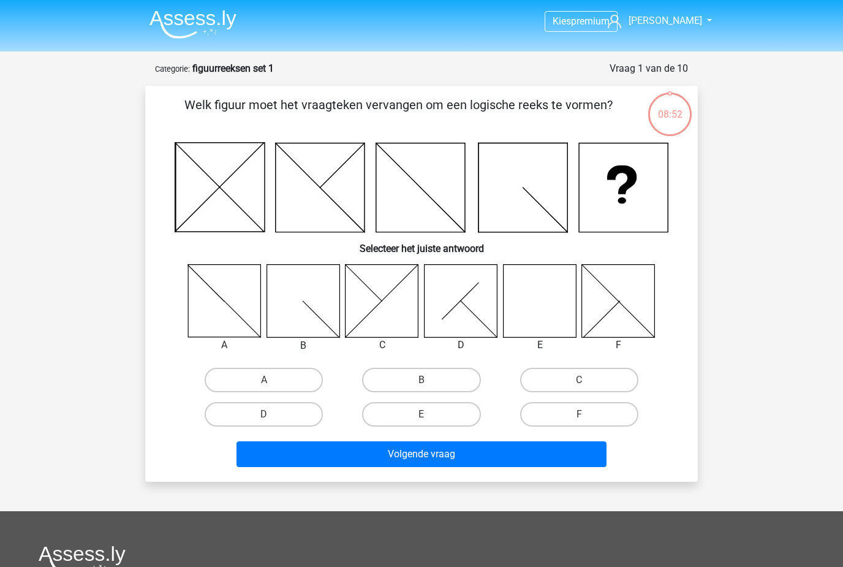
click at [428, 413] on label "E" at bounding box center [421, 414] width 118 height 25
click at [428, 414] on input "E" at bounding box center [426, 418] width 8 height 8
radio input "true"
click at [406, 460] on button "Volgende vraag" at bounding box center [422, 454] width 371 height 26
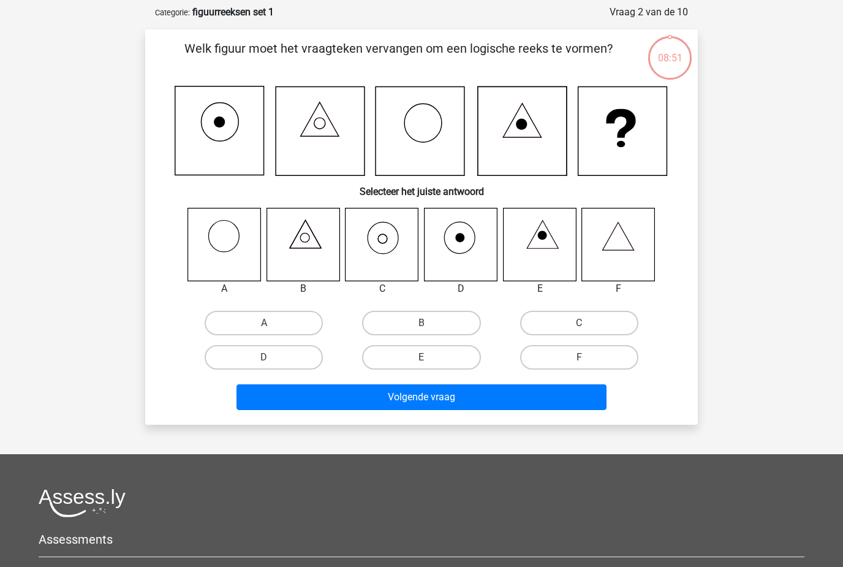
scroll to position [61, 0]
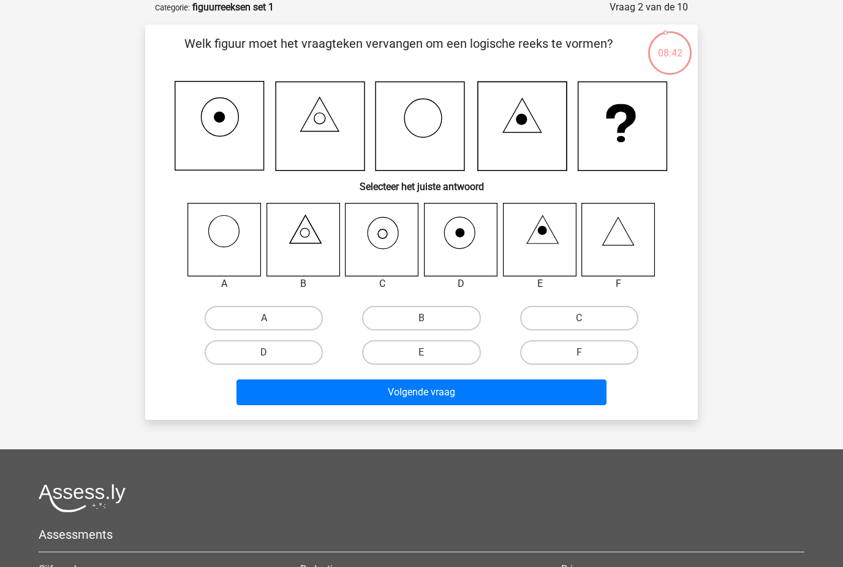
click at [392, 258] on icon at bounding box center [382, 239] width 73 height 73
click at [578, 312] on label "C" at bounding box center [579, 318] width 118 height 25
click at [579, 318] on input "C" at bounding box center [583, 322] width 8 height 8
radio input "true"
click at [413, 395] on button "Volgende vraag" at bounding box center [422, 392] width 371 height 26
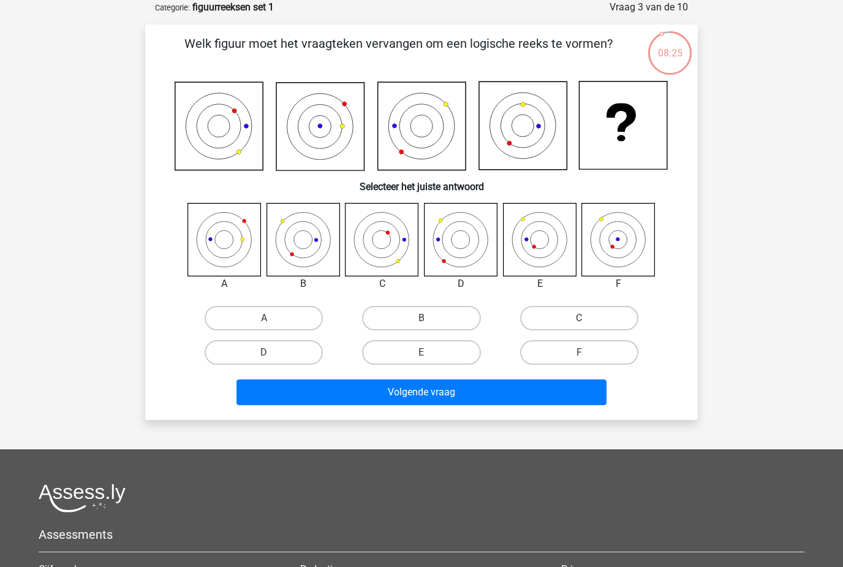
click at [411, 311] on label "B" at bounding box center [421, 318] width 118 height 25
click at [422, 318] on input "B" at bounding box center [426, 322] width 8 height 8
radio input "true"
click at [447, 404] on button "Volgende vraag" at bounding box center [422, 392] width 371 height 26
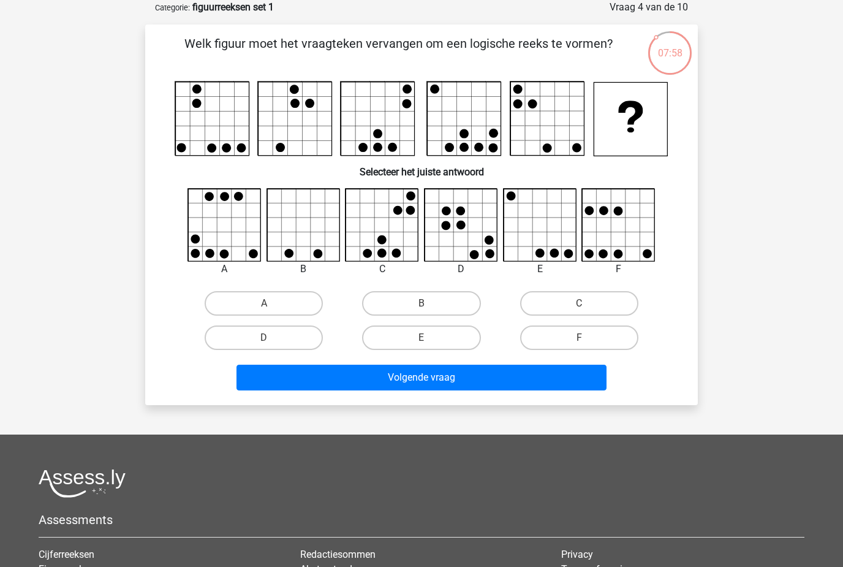
click at [254, 330] on label "D" at bounding box center [264, 337] width 118 height 25
click at [264, 338] on input "D" at bounding box center [268, 342] width 8 height 8
radio input "true"
click at [278, 343] on label "D" at bounding box center [264, 337] width 118 height 25
click at [272, 343] on input "D" at bounding box center [268, 342] width 8 height 8
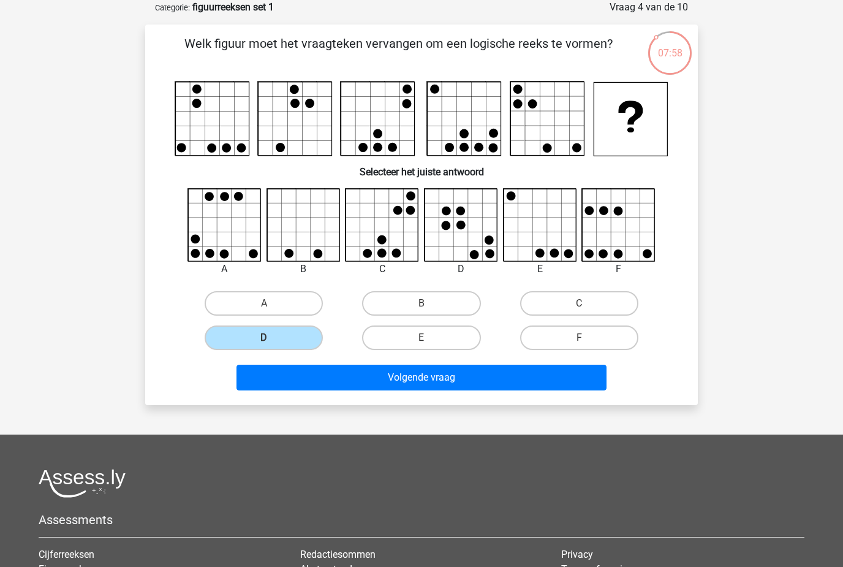
click at [347, 381] on button "Volgende vraag" at bounding box center [422, 378] width 371 height 26
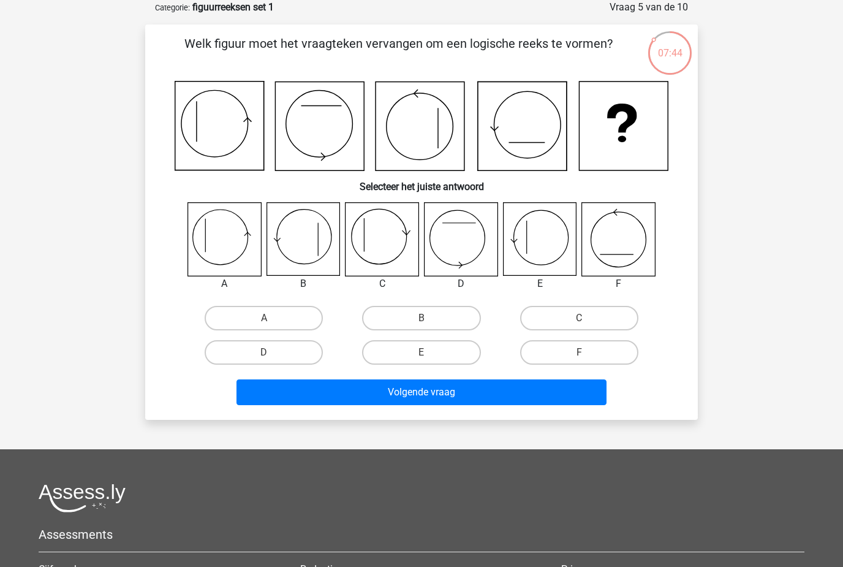
click at [565, 314] on label "C" at bounding box center [579, 318] width 118 height 25
click at [579, 318] on input "C" at bounding box center [583, 322] width 8 height 8
radio input "true"
click at [464, 392] on button "Volgende vraag" at bounding box center [422, 392] width 371 height 26
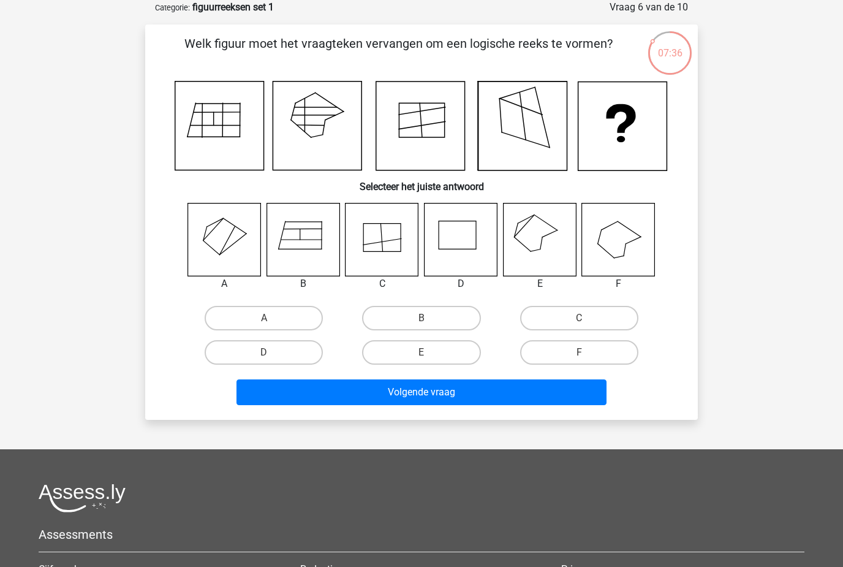
click at [390, 313] on label "B" at bounding box center [421, 318] width 118 height 25
click at [422, 318] on input "B" at bounding box center [426, 322] width 8 height 8
radio input "true"
click at [226, 308] on label "A" at bounding box center [264, 318] width 118 height 25
click at [264, 318] on input "A" at bounding box center [268, 322] width 8 height 8
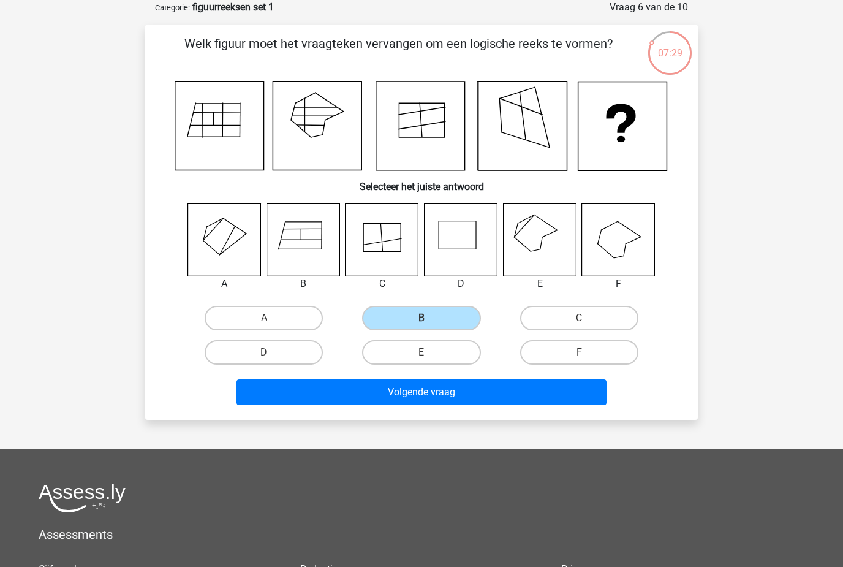
radio input "true"
click at [340, 402] on button "Volgende vraag" at bounding box center [422, 392] width 371 height 26
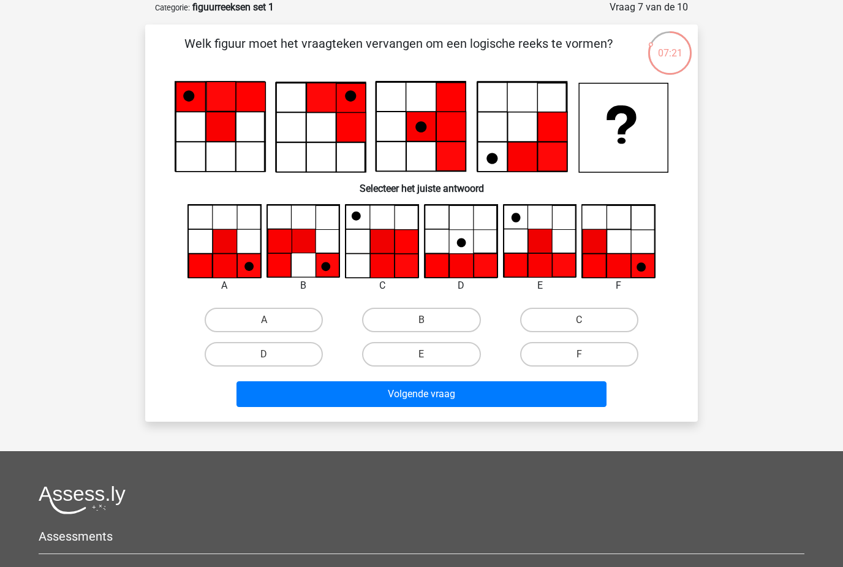
click at [569, 353] on label "F" at bounding box center [579, 354] width 118 height 25
click at [579, 354] on input "F" at bounding box center [583, 358] width 8 height 8
radio input "true"
click at [477, 403] on button "Volgende vraag" at bounding box center [422, 394] width 371 height 26
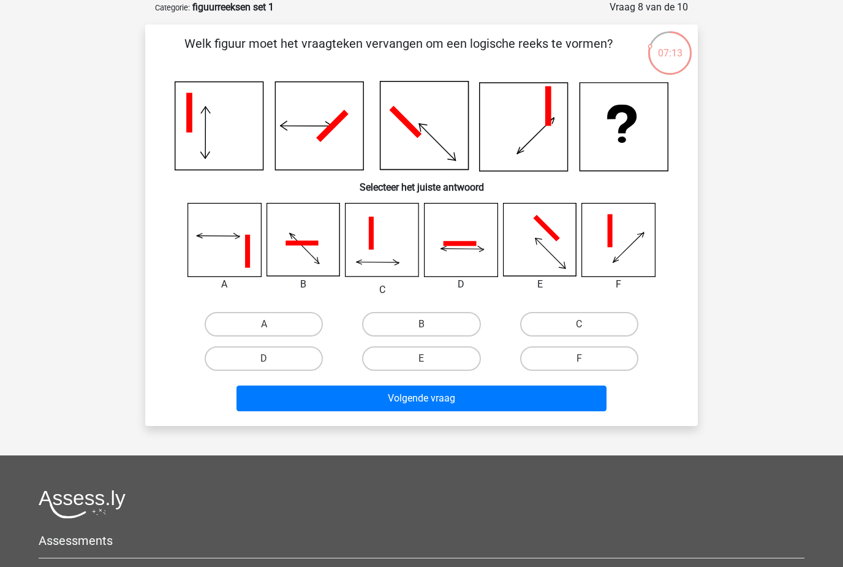
click at [246, 321] on label "A" at bounding box center [264, 324] width 118 height 25
click at [264, 324] on input "A" at bounding box center [268, 328] width 8 height 8
radio input "true"
click at [371, 397] on button "Volgende vraag" at bounding box center [422, 399] width 371 height 26
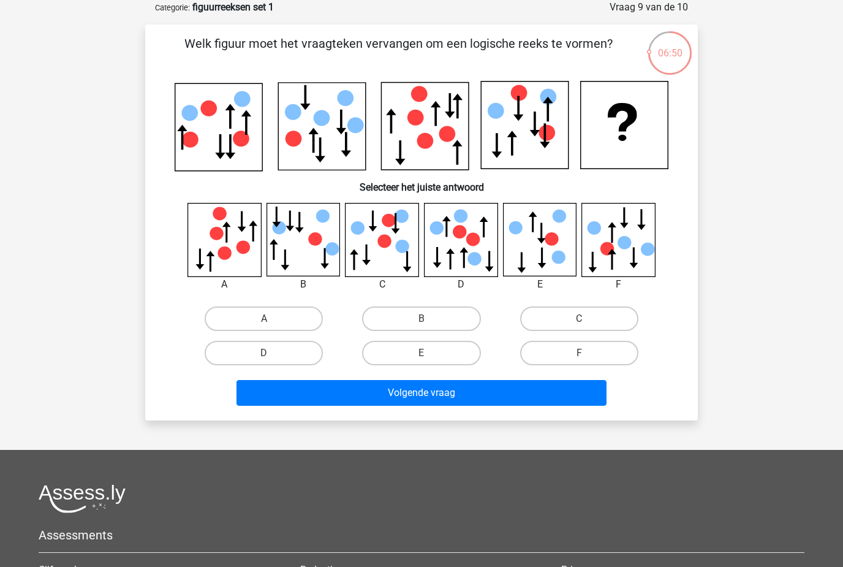
click at [594, 347] on label "F" at bounding box center [579, 353] width 118 height 25
click at [587, 353] on input "F" at bounding box center [583, 357] width 8 height 8
radio input "true"
click at [523, 390] on button "Volgende vraag" at bounding box center [422, 393] width 371 height 26
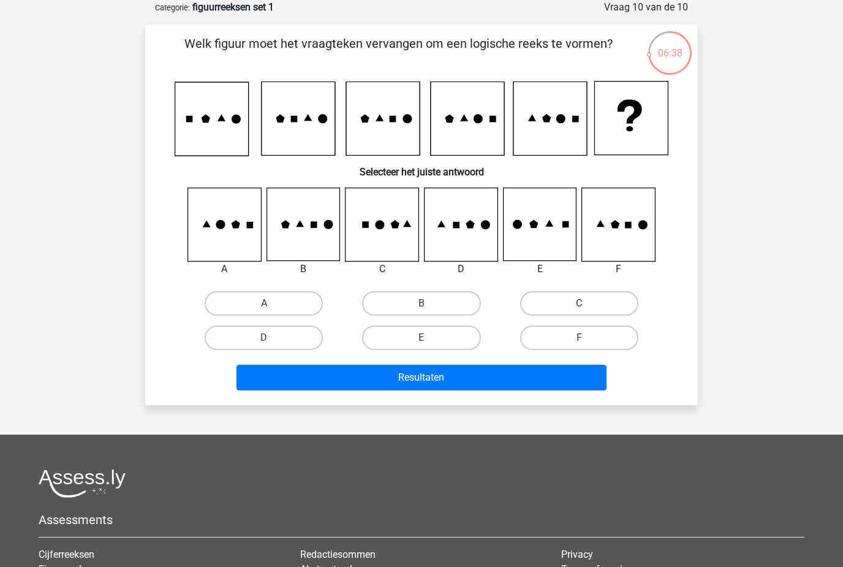
click at [609, 300] on label "C" at bounding box center [579, 303] width 118 height 25
click at [587, 303] on input "C" at bounding box center [583, 307] width 8 height 8
radio input "true"
click at [512, 381] on button "Resultaten" at bounding box center [422, 378] width 371 height 26
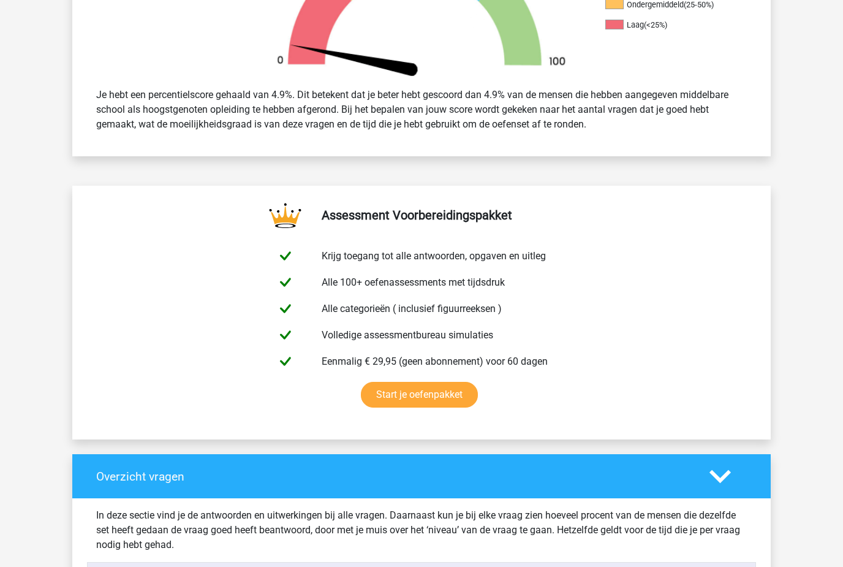
scroll to position [362, 0]
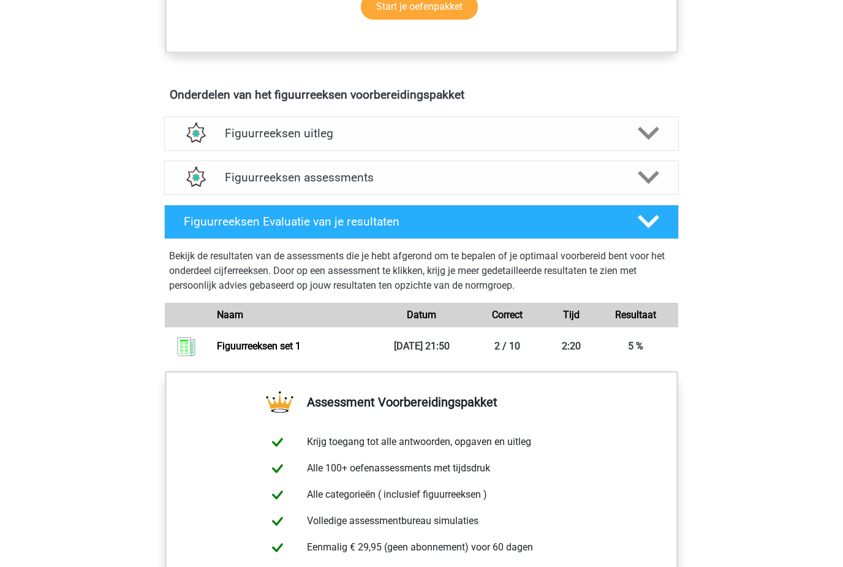
scroll to position [738, 0]
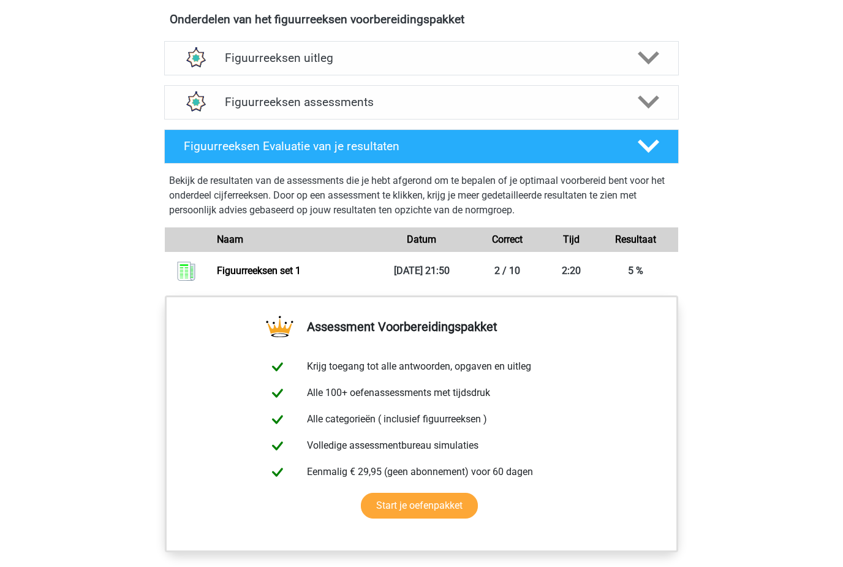
click at [183, 61] on img at bounding box center [195, 58] width 31 height 31
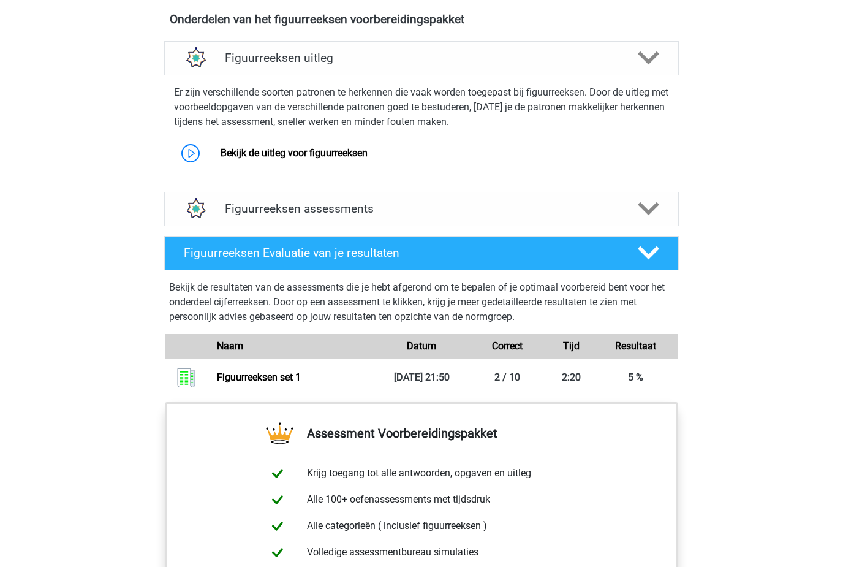
click at [187, 61] on img at bounding box center [195, 57] width 31 height 31
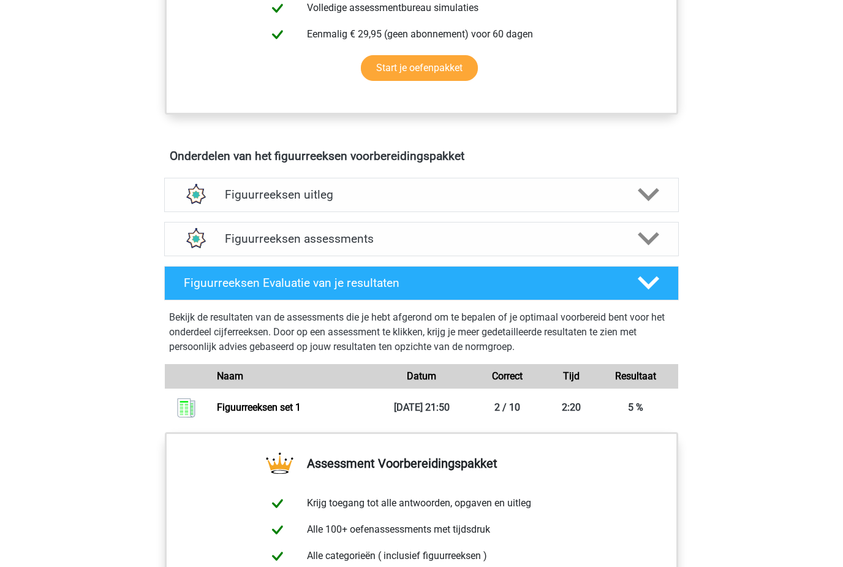
scroll to position [598, 0]
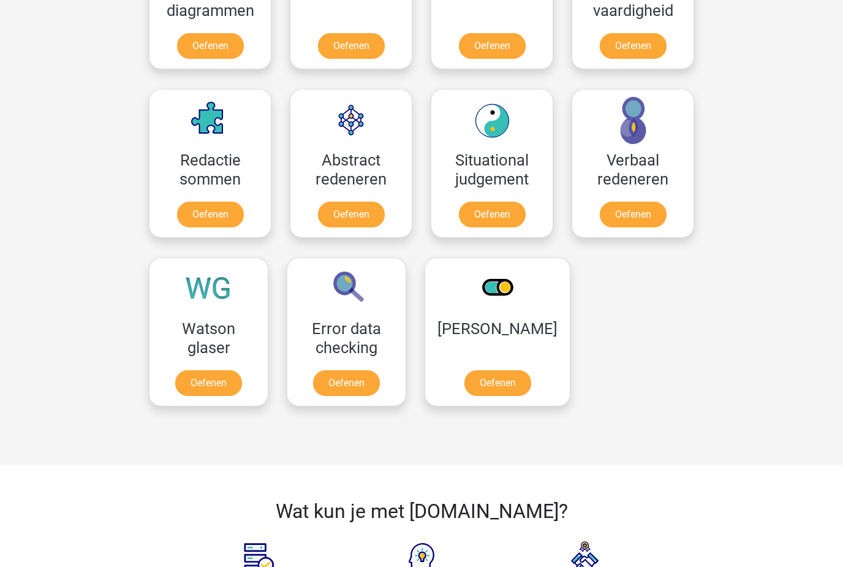
scroll to position [883, 0]
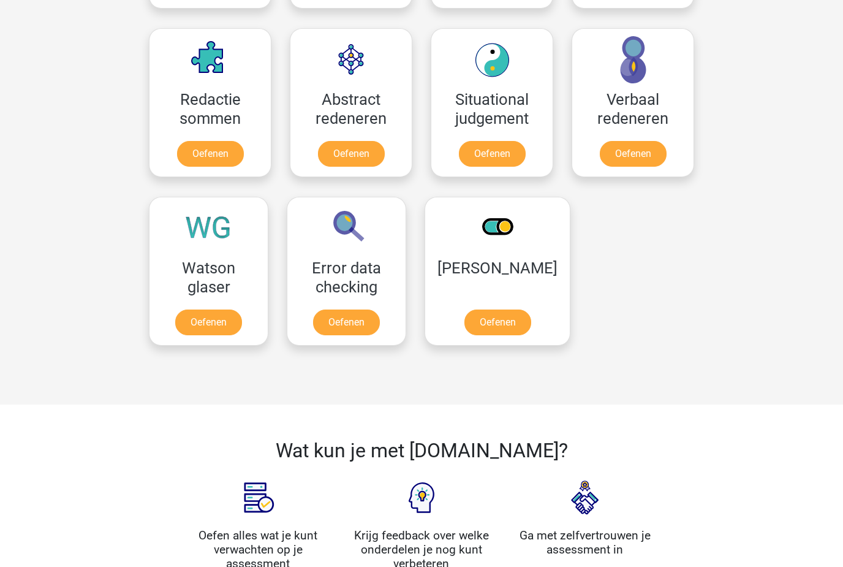
click at [199, 142] on link "Oefenen" at bounding box center [210, 155] width 67 height 26
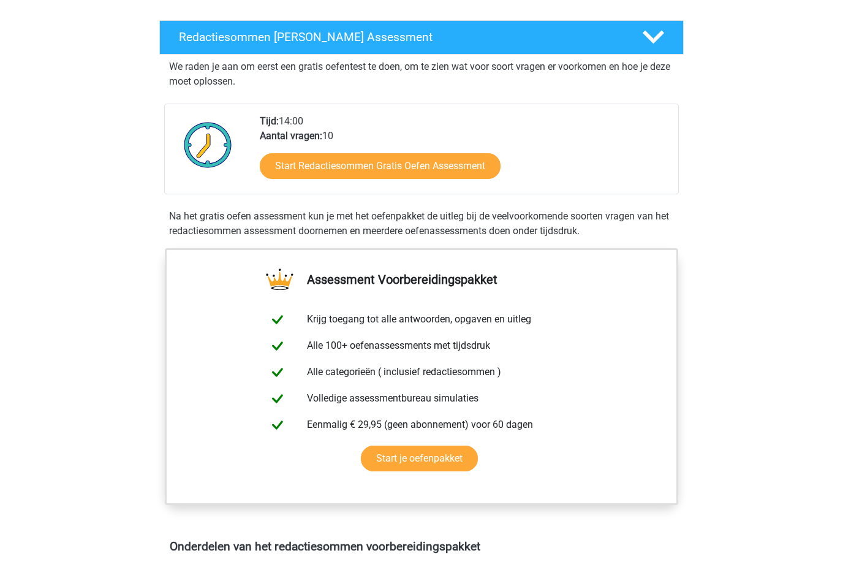
scroll to position [264, 0]
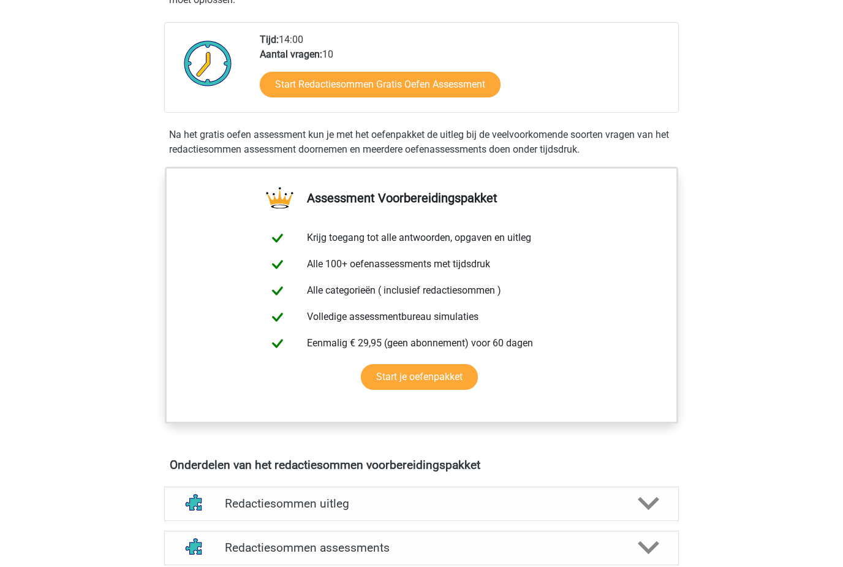
click at [269, 97] on link "Start Redactiesommen Gratis Oefen Assessment" at bounding box center [380, 85] width 241 height 26
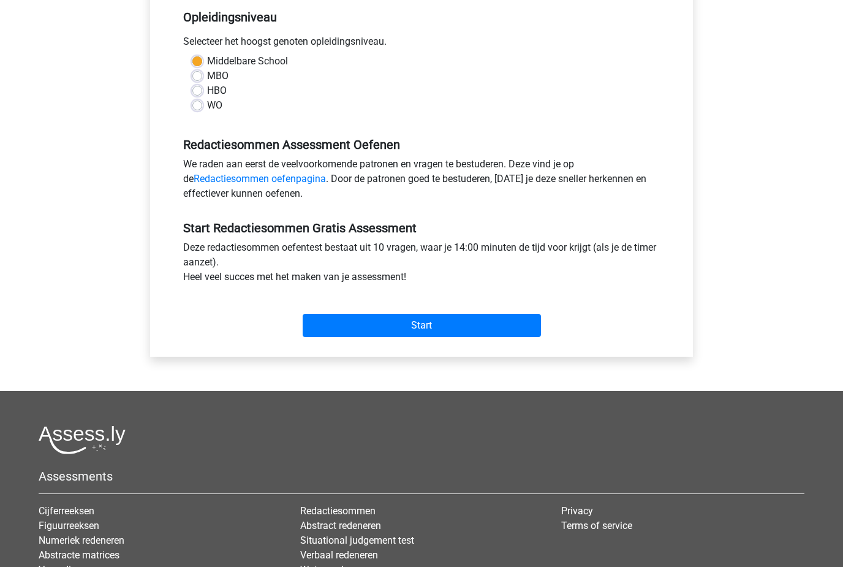
scroll to position [269, 0]
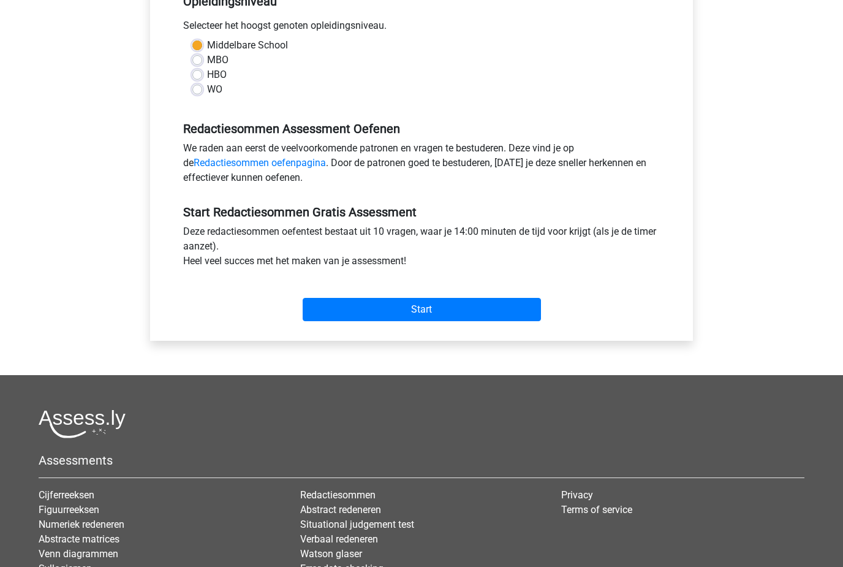
click at [335, 306] on input "Start" at bounding box center [422, 309] width 238 height 23
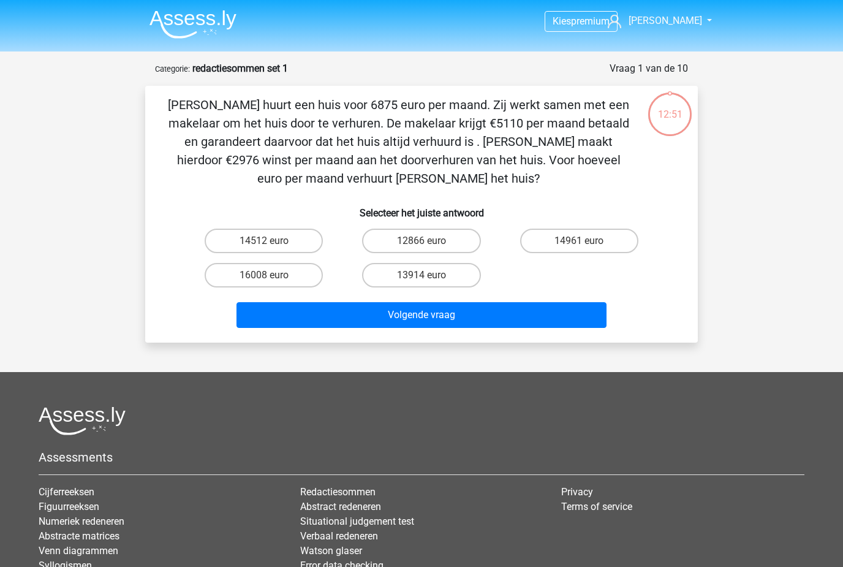
click at [569, 243] on label "14961 euro" at bounding box center [579, 241] width 118 height 25
click at [579, 243] on input "14961 euro" at bounding box center [583, 245] width 8 height 8
radio input "true"
click at [522, 322] on button "Volgende vraag" at bounding box center [422, 315] width 371 height 26
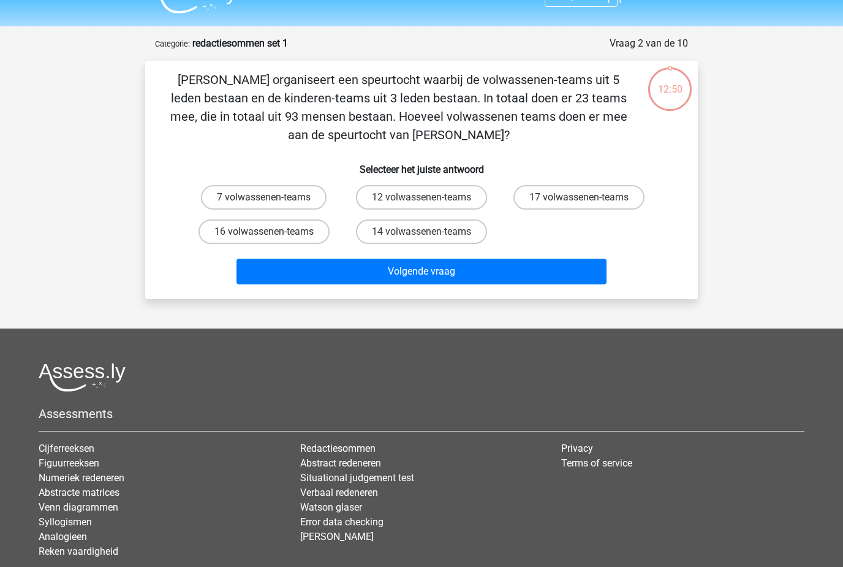
scroll to position [61, 0]
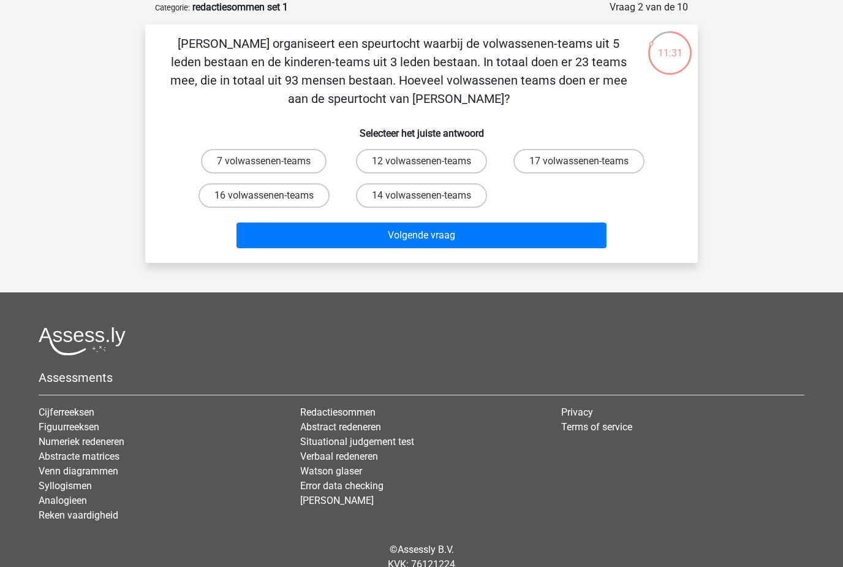
click at [464, 199] on label "14 volwassenen-teams" at bounding box center [421, 195] width 131 height 25
click at [430, 199] on input "14 volwassenen-teams" at bounding box center [426, 200] width 8 height 8
radio input "true"
click at [497, 246] on button "Volgende vraag" at bounding box center [422, 235] width 371 height 26
